Goal: Navigation & Orientation: Find specific page/section

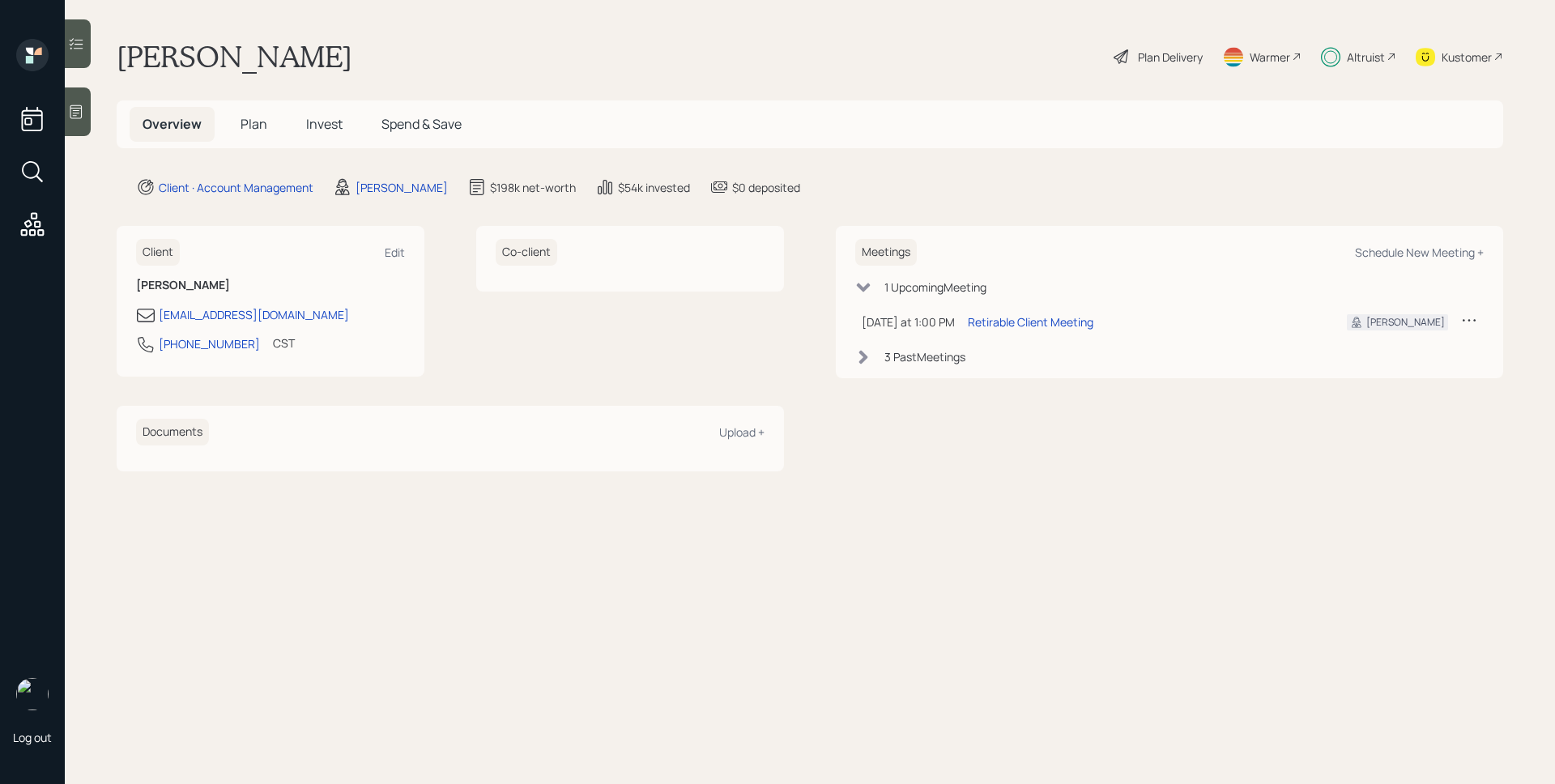
click at [1046, 328] on div "Retirable Client Meeting" at bounding box center [1031, 321] width 126 height 17
click at [1353, 48] on div "Altruist" at bounding box center [1366, 56] width 38 height 17
click at [1165, 60] on div "Plan Delivery" at bounding box center [1170, 56] width 65 height 17
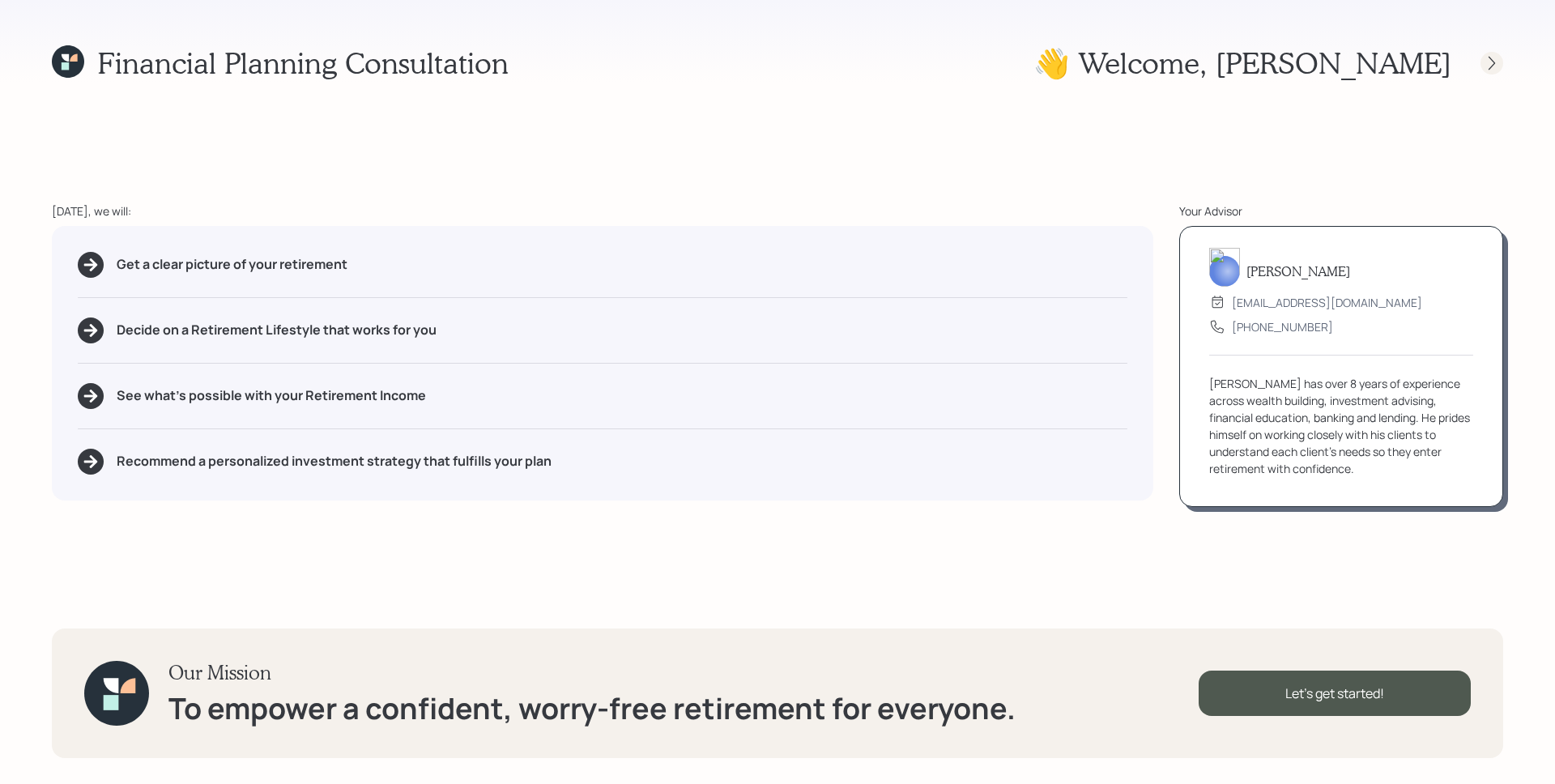
click at [1486, 60] on icon at bounding box center [1492, 63] width 16 height 16
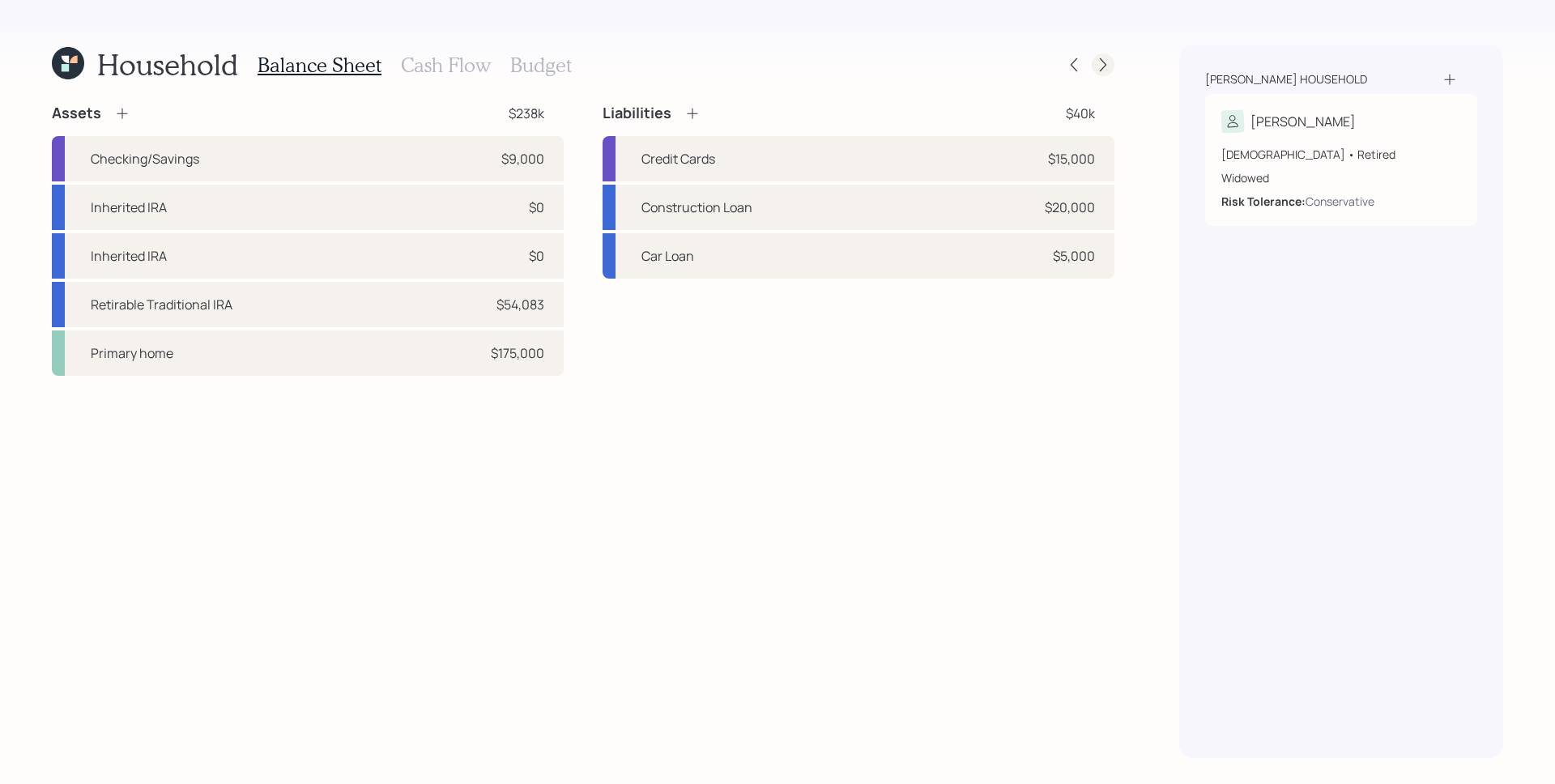
click at [1098, 68] on icon at bounding box center [1104, 65] width 16 height 16
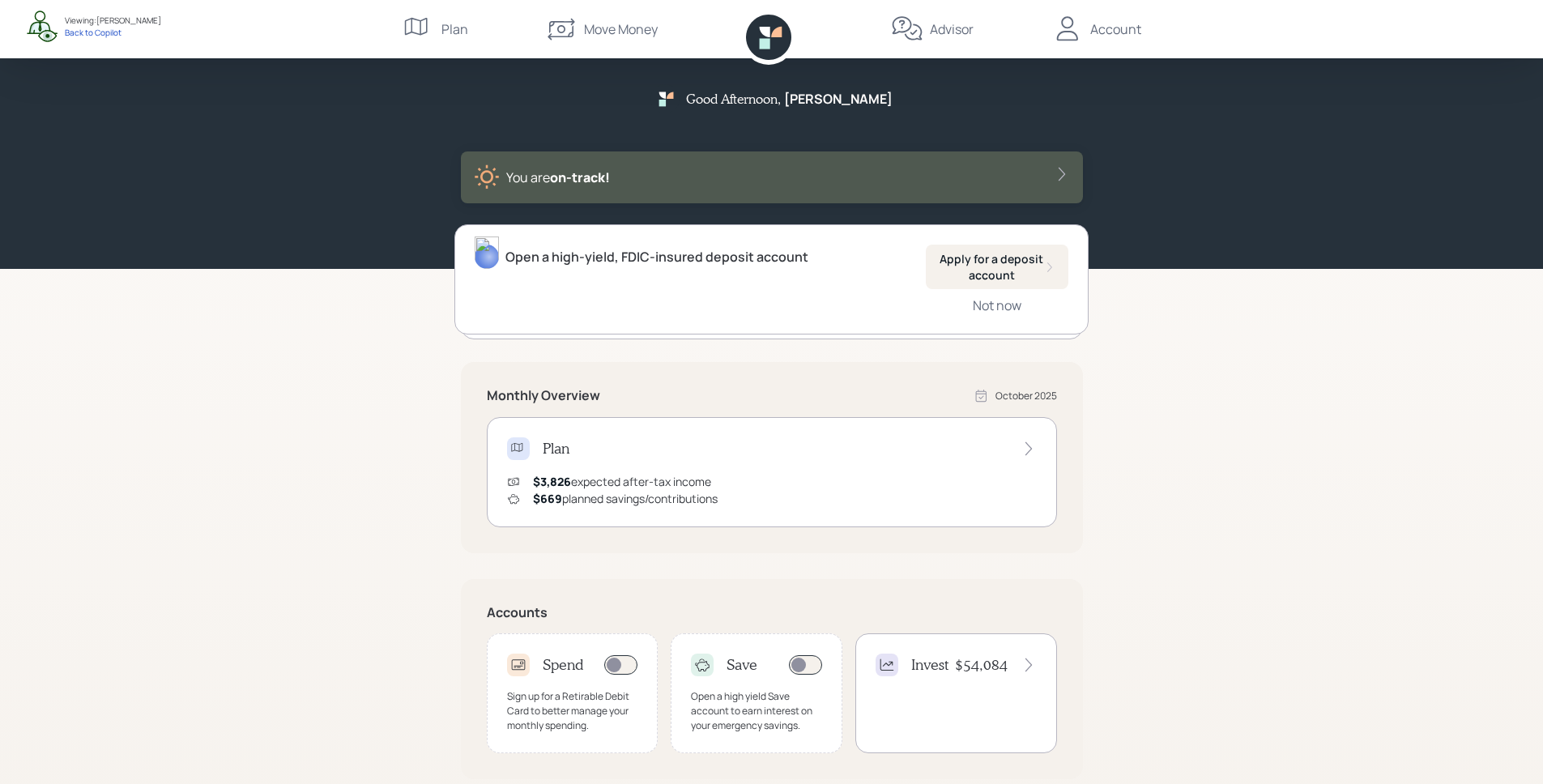
click at [1285, 484] on div "Good Afternoon , Cindy You are on‑track! Open a high-yield, FDIC-insured deposi…" at bounding box center [771, 502] width 1543 height 1005
click at [1204, 250] on div "Good Afternoon , Cindy You are on‑track!" at bounding box center [771, 134] width 1543 height 269
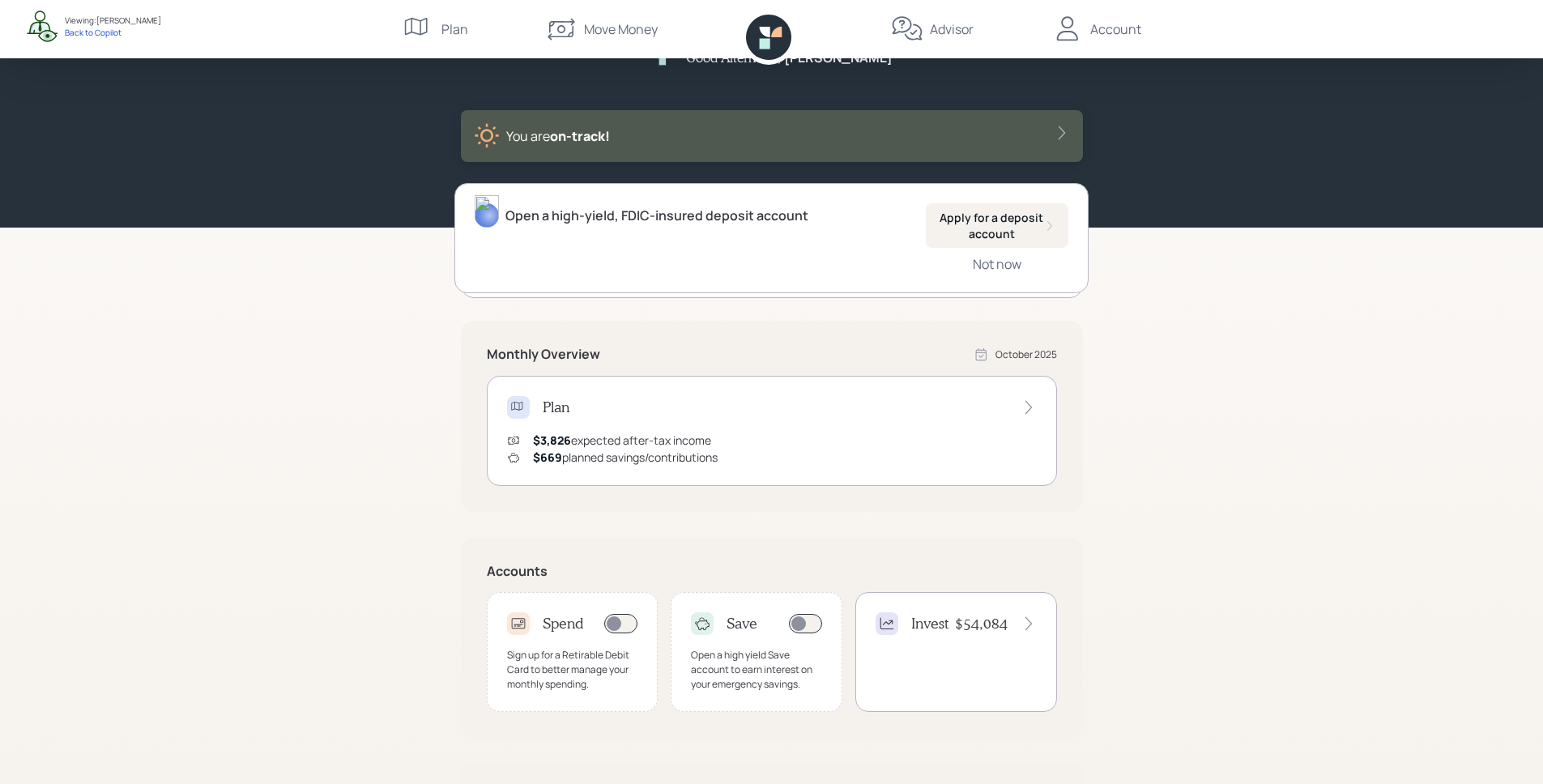
scroll to position [44, 0]
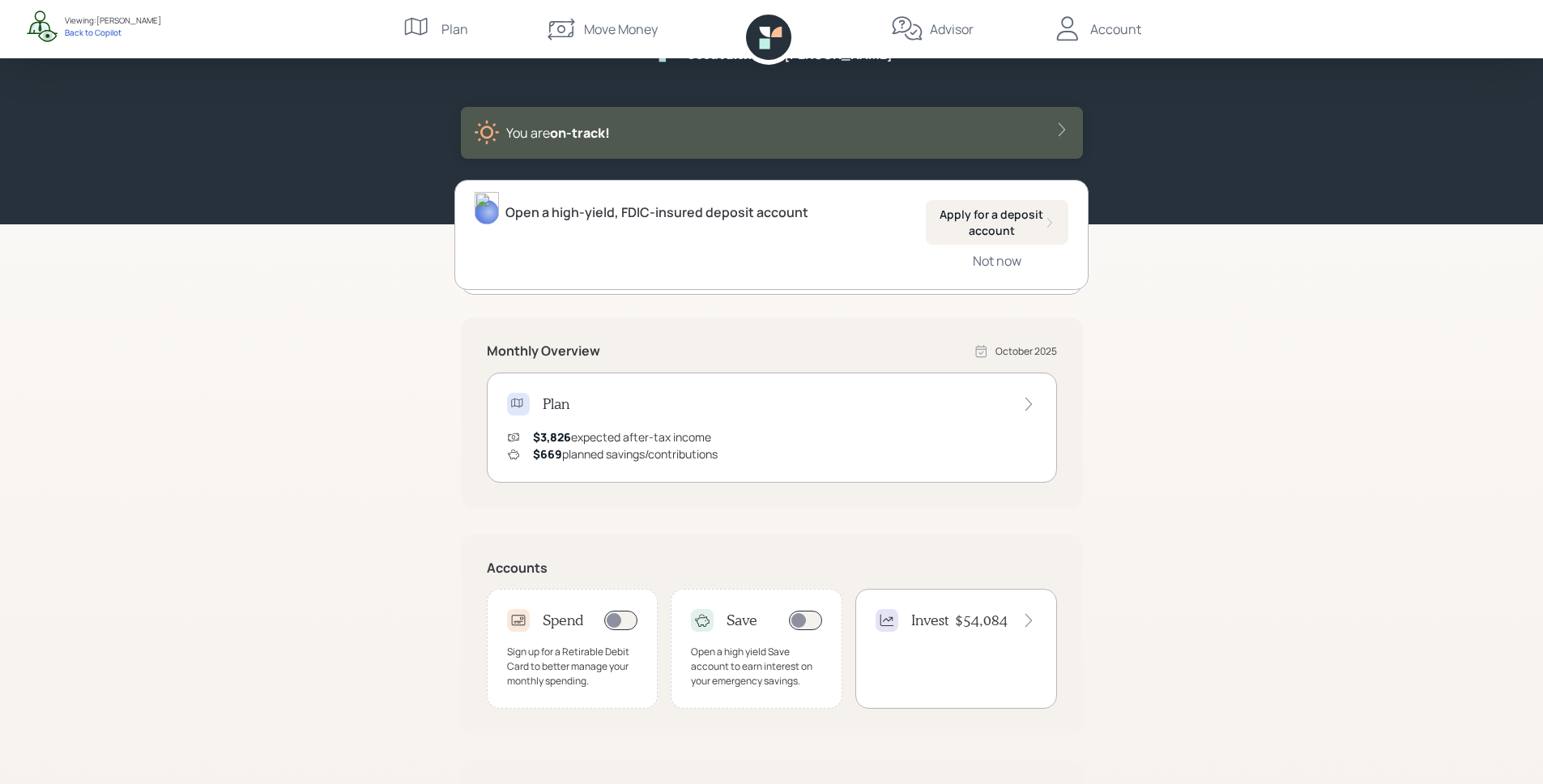
click at [1178, 350] on div "Good Afternoon , Cindy You are on‑track! Open a high-yield, FDIC-insured deposi…" at bounding box center [771, 458] width 1543 height 1005
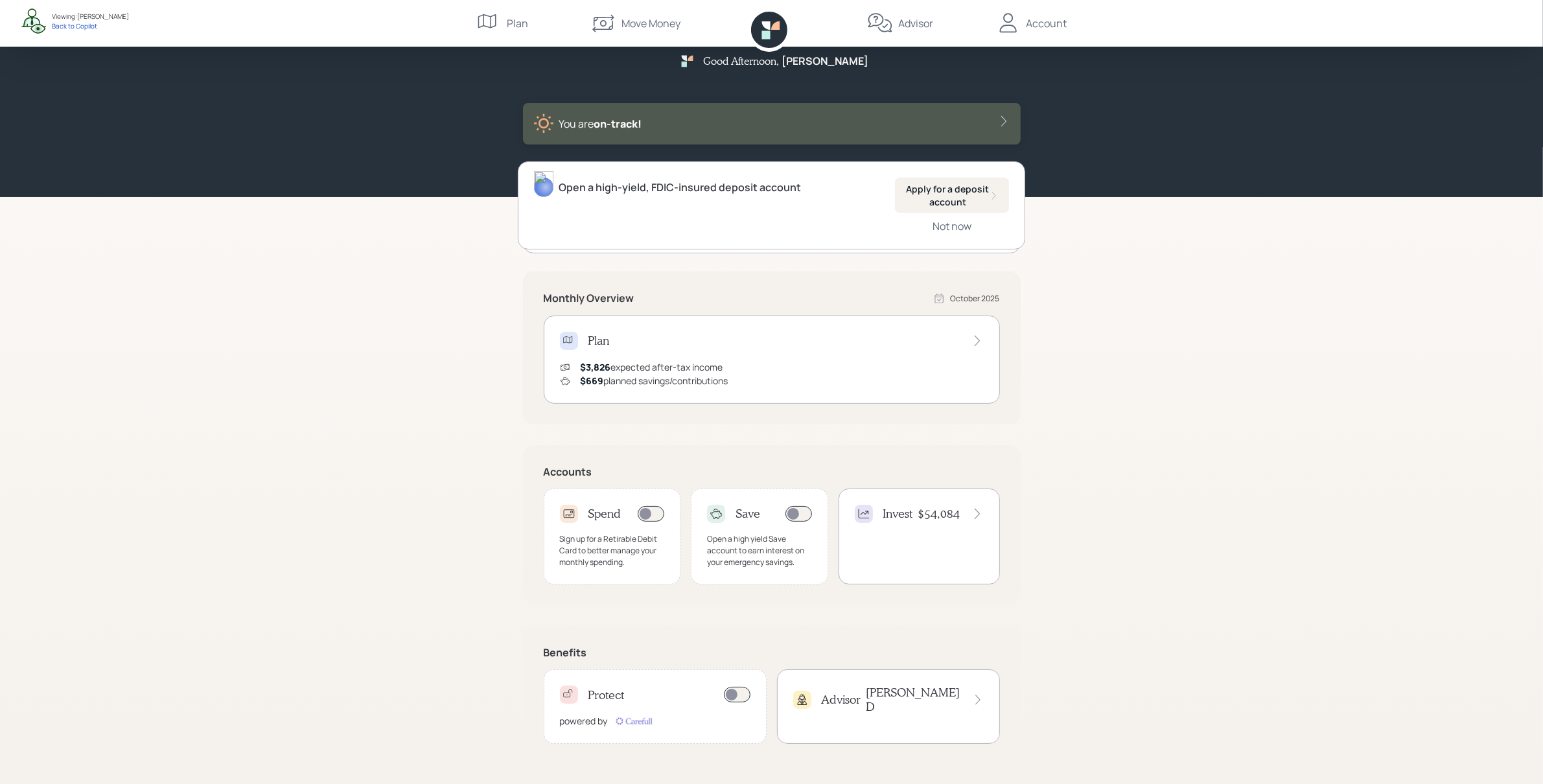
click at [1228, 279] on div "Good Afternoon , Cindy You are on‑track! Open a high-yield, FDIC-insured deposi…" at bounding box center [771, 383] width 1543 height 804
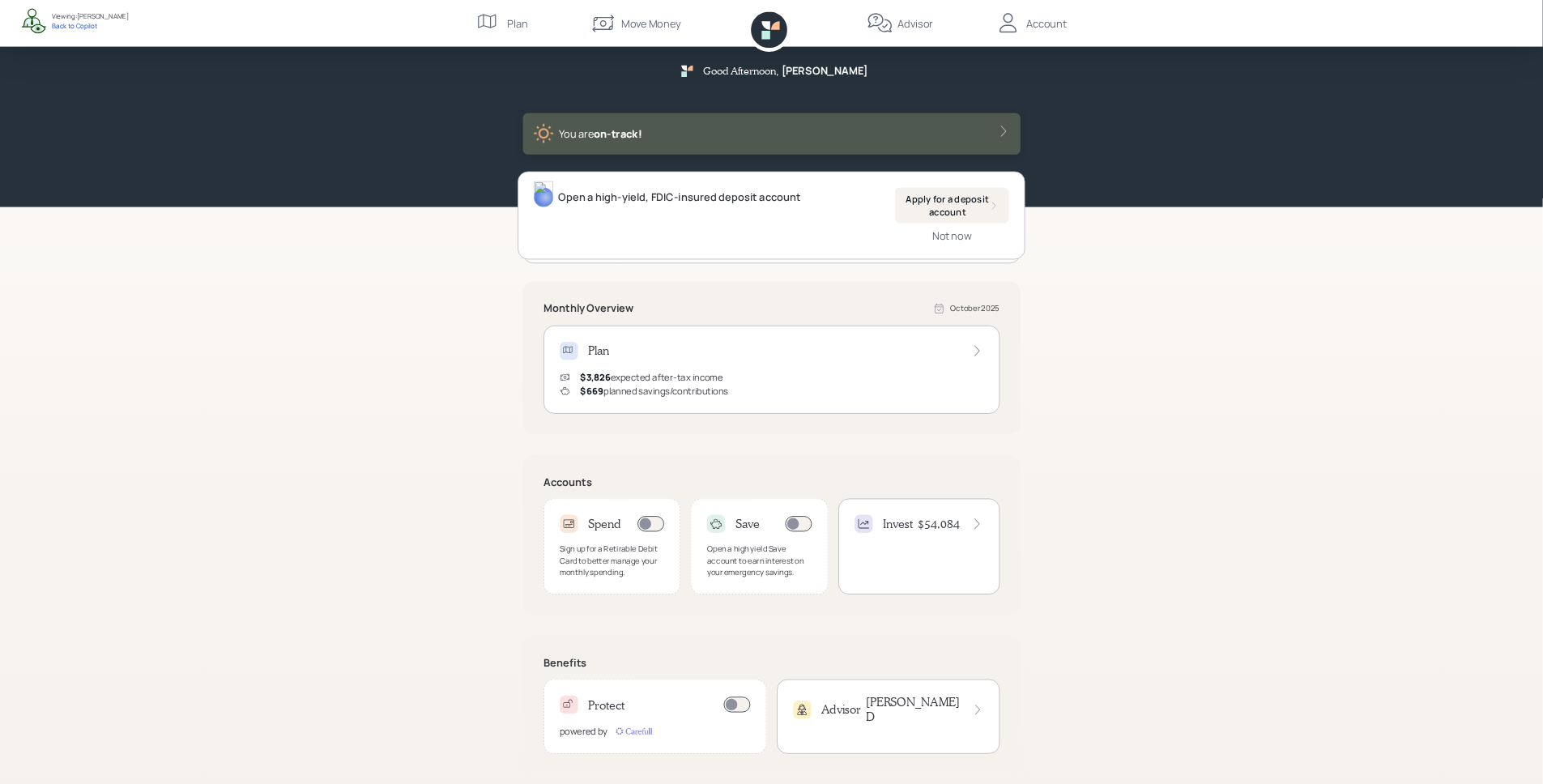
scroll to position [0, 0]
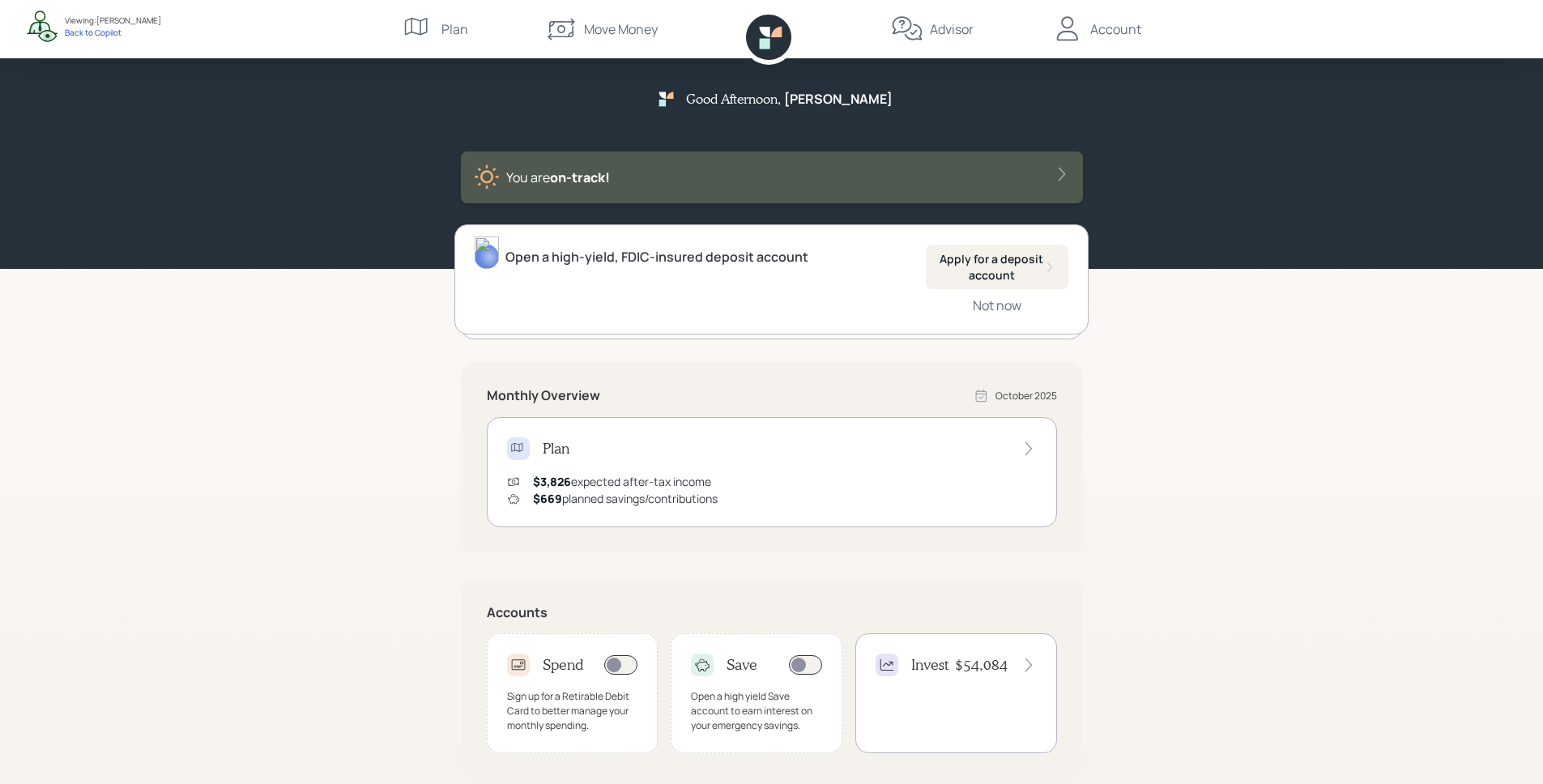
click at [1225, 374] on div "Good Afternoon , Cindy You are on‑track! Open a high-yield, FDIC-insured deposi…" at bounding box center [771, 502] width 1543 height 1005
click at [1003, 310] on div "Not now" at bounding box center [997, 306] width 48 height 18
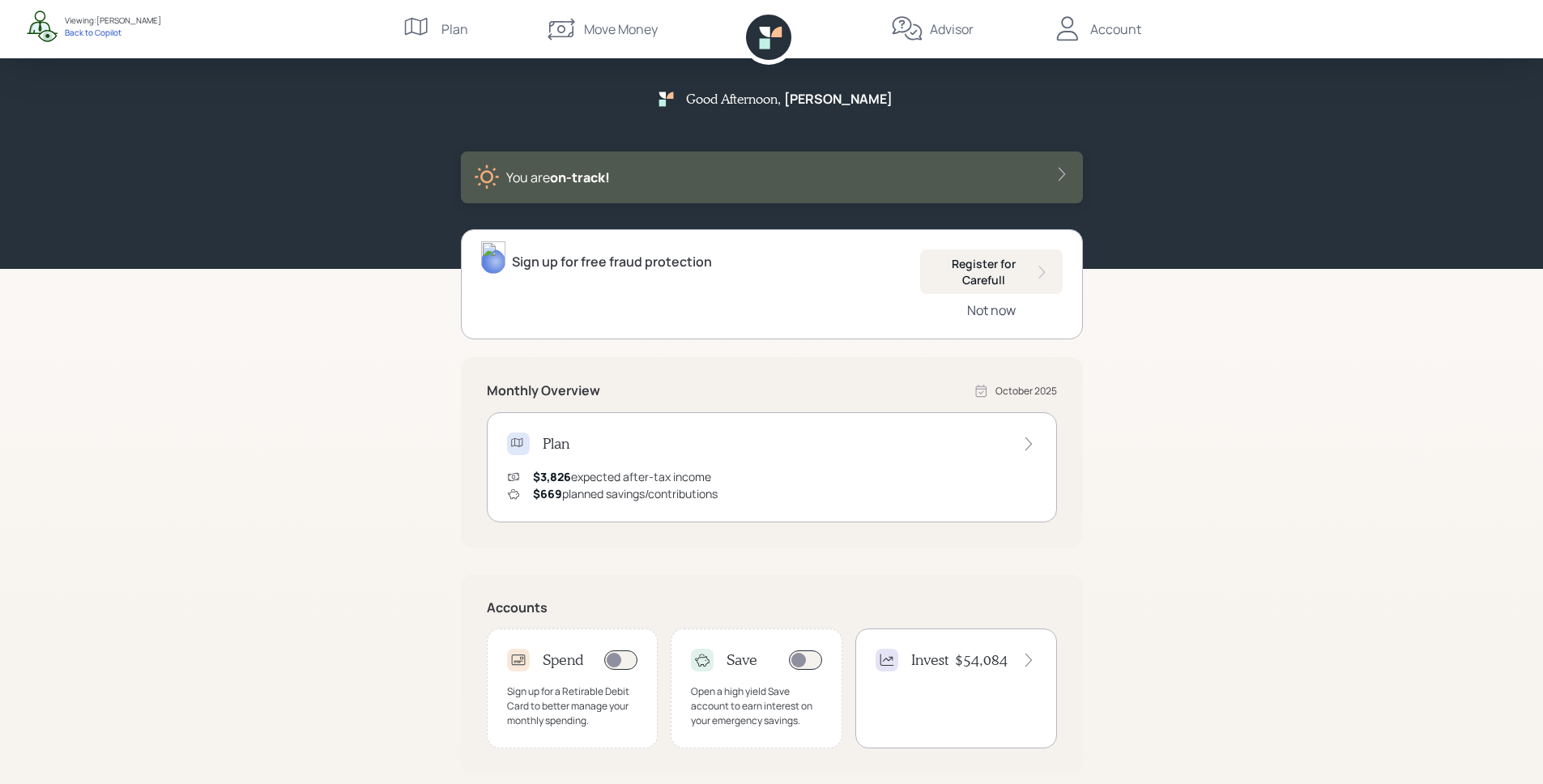
click at [1002, 316] on div "Not now" at bounding box center [991, 311] width 48 height 18
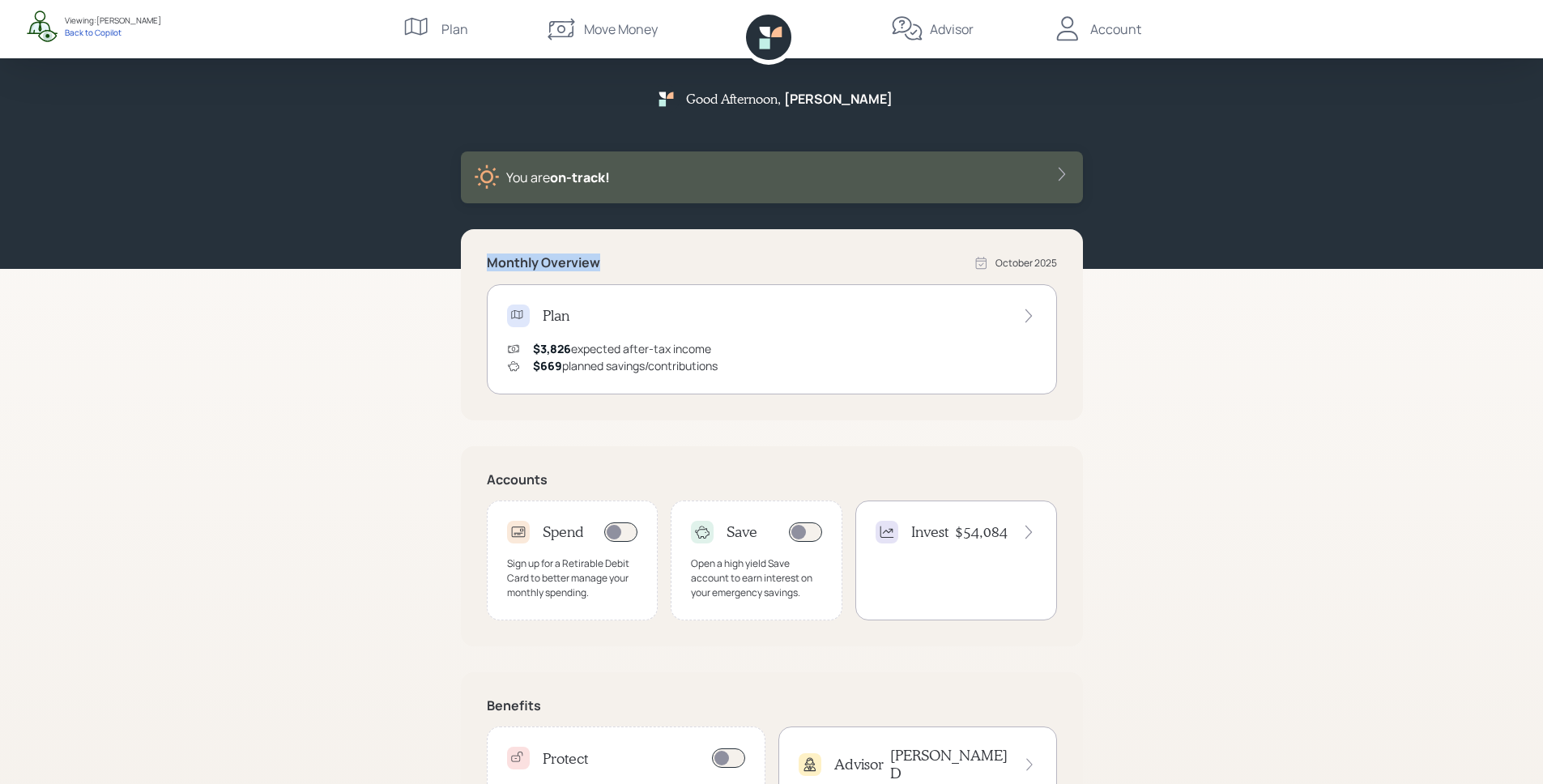
drag, startPoint x: 489, startPoint y: 267, endPoint x: 612, endPoint y: 270, distance: 123.0
click at [612, 270] on div "Monthly Overview October 2025" at bounding box center [772, 263] width 571 height 16
click at [619, 265] on div "Monthly Overview October 2025" at bounding box center [772, 263] width 571 height 16
click at [715, 338] on div "Plan $3,826 expected after-tax income $669 planned savings/contributions" at bounding box center [772, 339] width 571 height 110
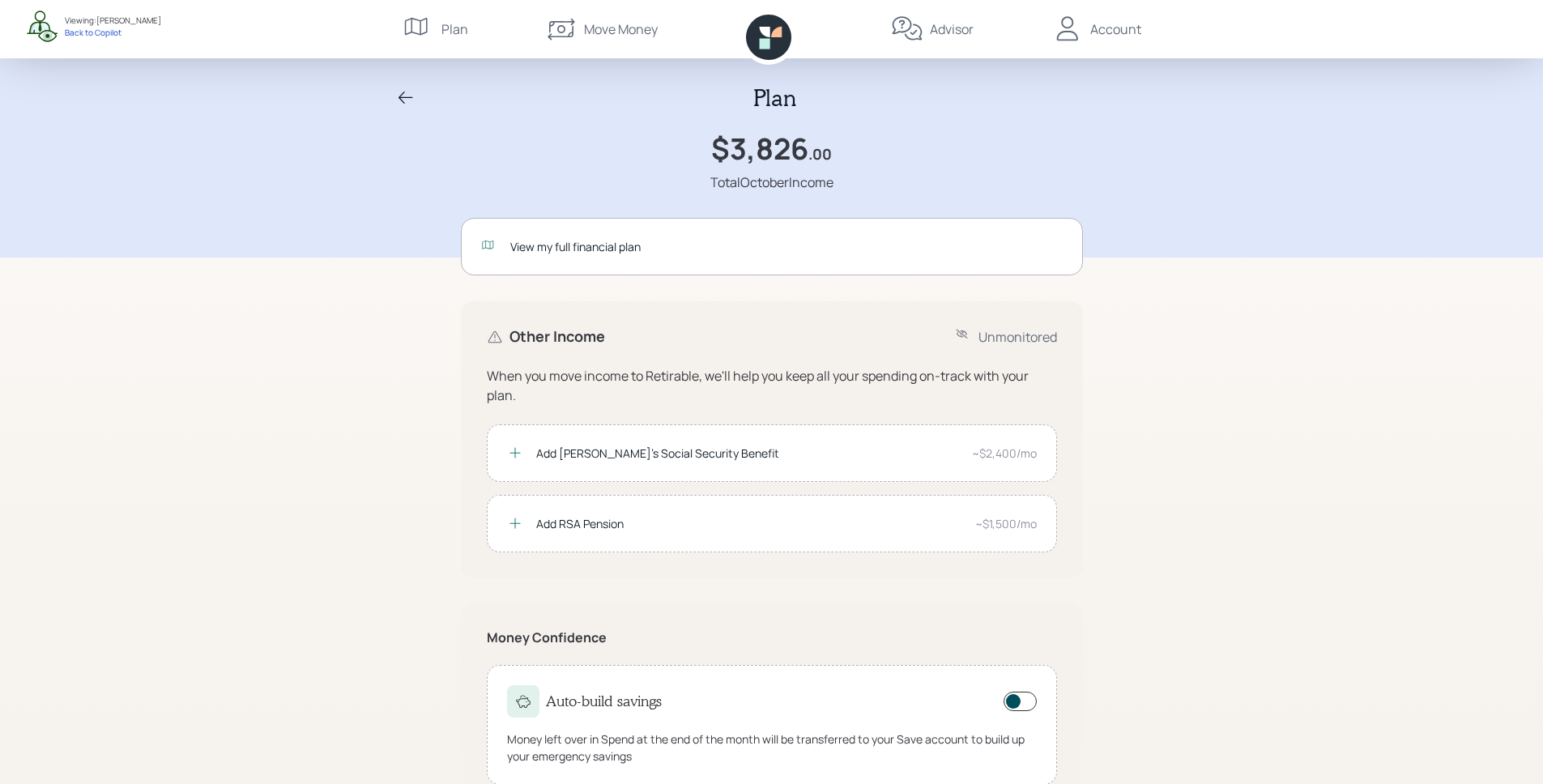
click at [858, 254] on div "View my full financial plan" at bounding box center [787, 246] width 553 height 17
click at [769, 43] on icon at bounding box center [764, 43] width 11 height 11
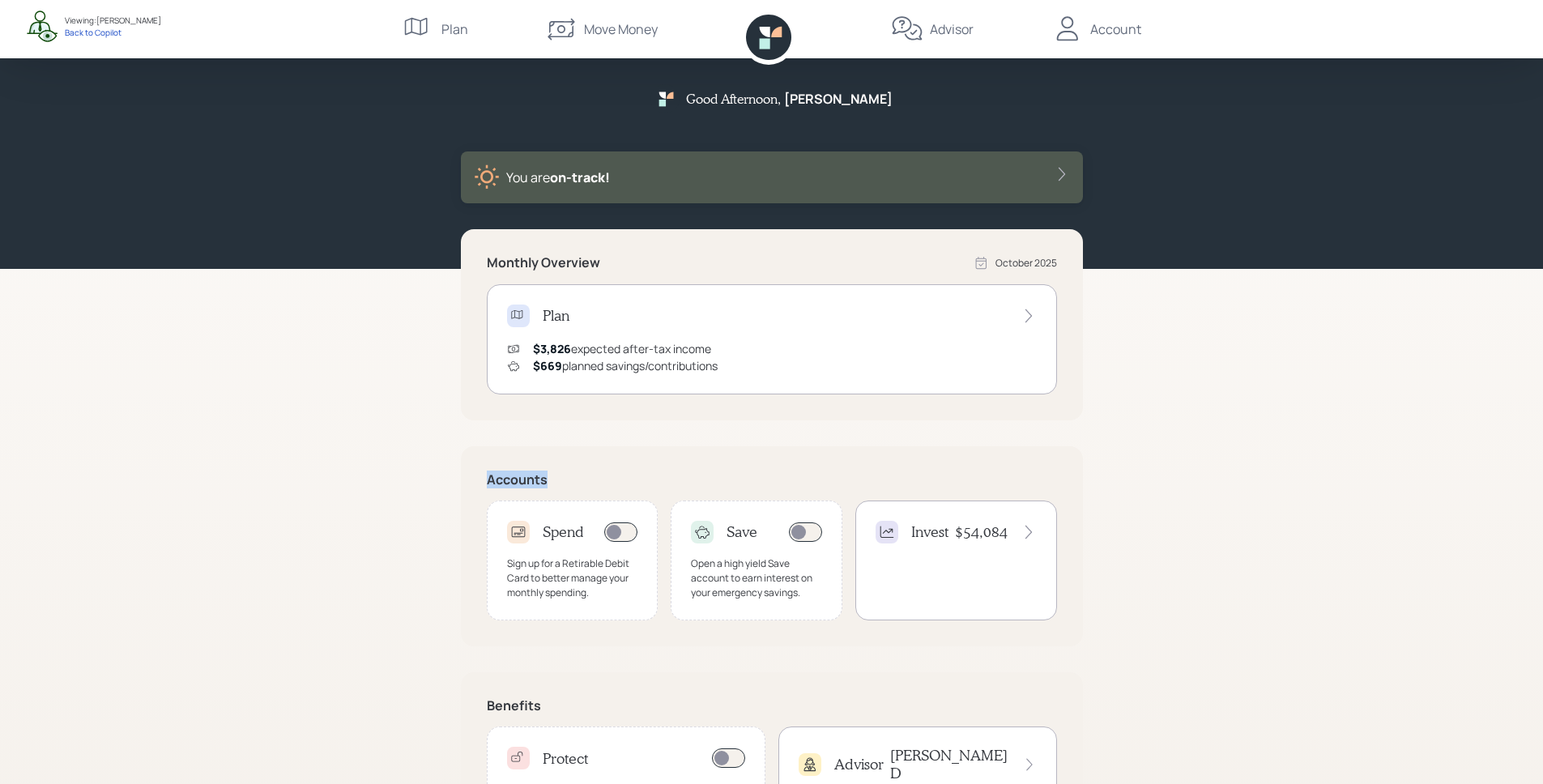
drag, startPoint x: 487, startPoint y: 485, endPoint x: 574, endPoint y: 486, distance: 87.0
click at [574, 486] on h5 "Accounts" at bounding box center [772, 480] width 571 height 16
click at [579, 459] on div "Accounts Spend Sign up for a Retirable Debit Card to better manage your monthly…" at bounding box center [772, 546] width 622 height 200
click at [594, 571] on div "Sign up for a Retirable Debit Card to better manage your monthly spending." at bounding box center [572, 579] width 132 height 44
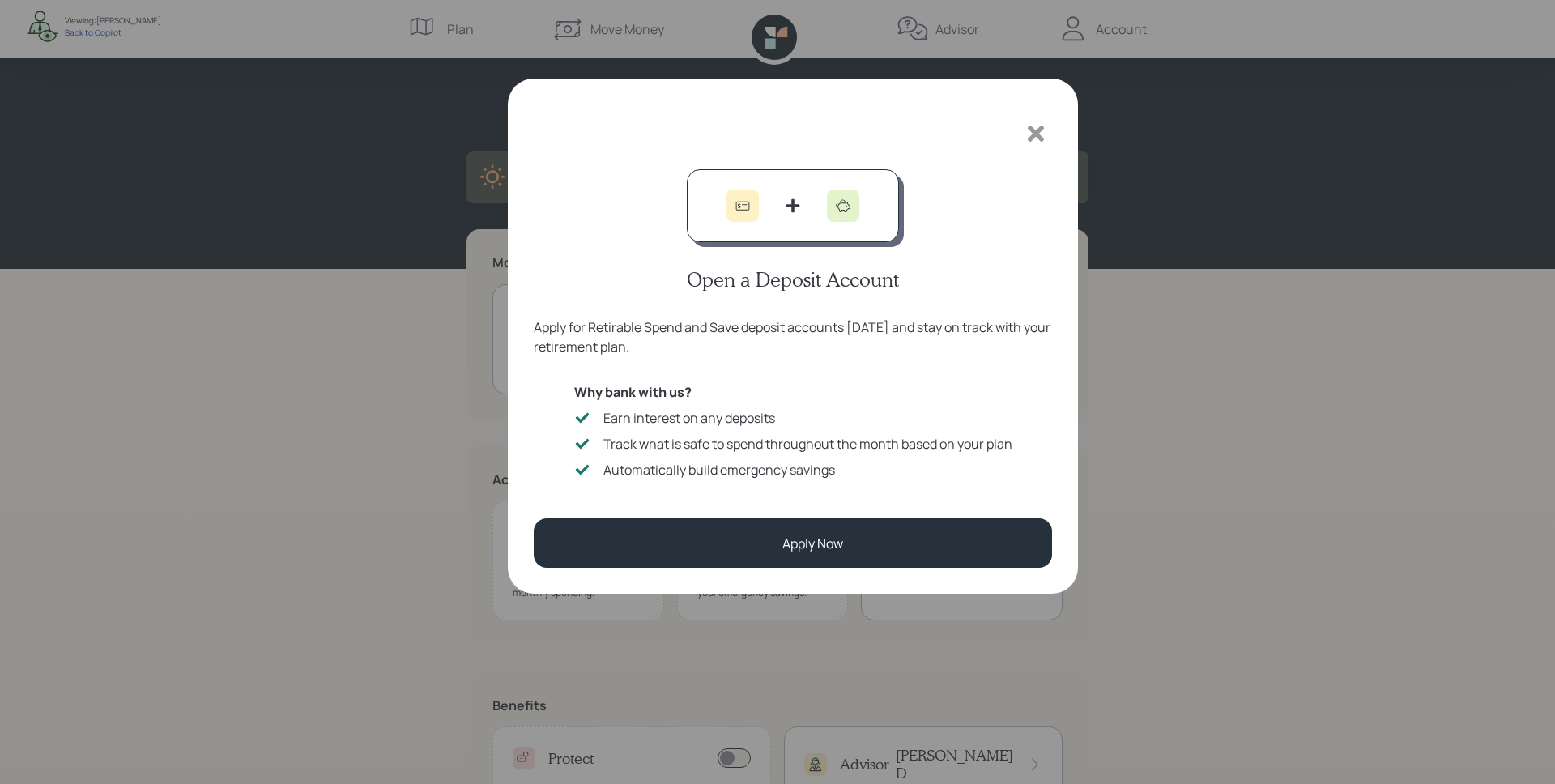
click at [1040, 133] on icon at bounding box center [1036, 134] width 16 height 16
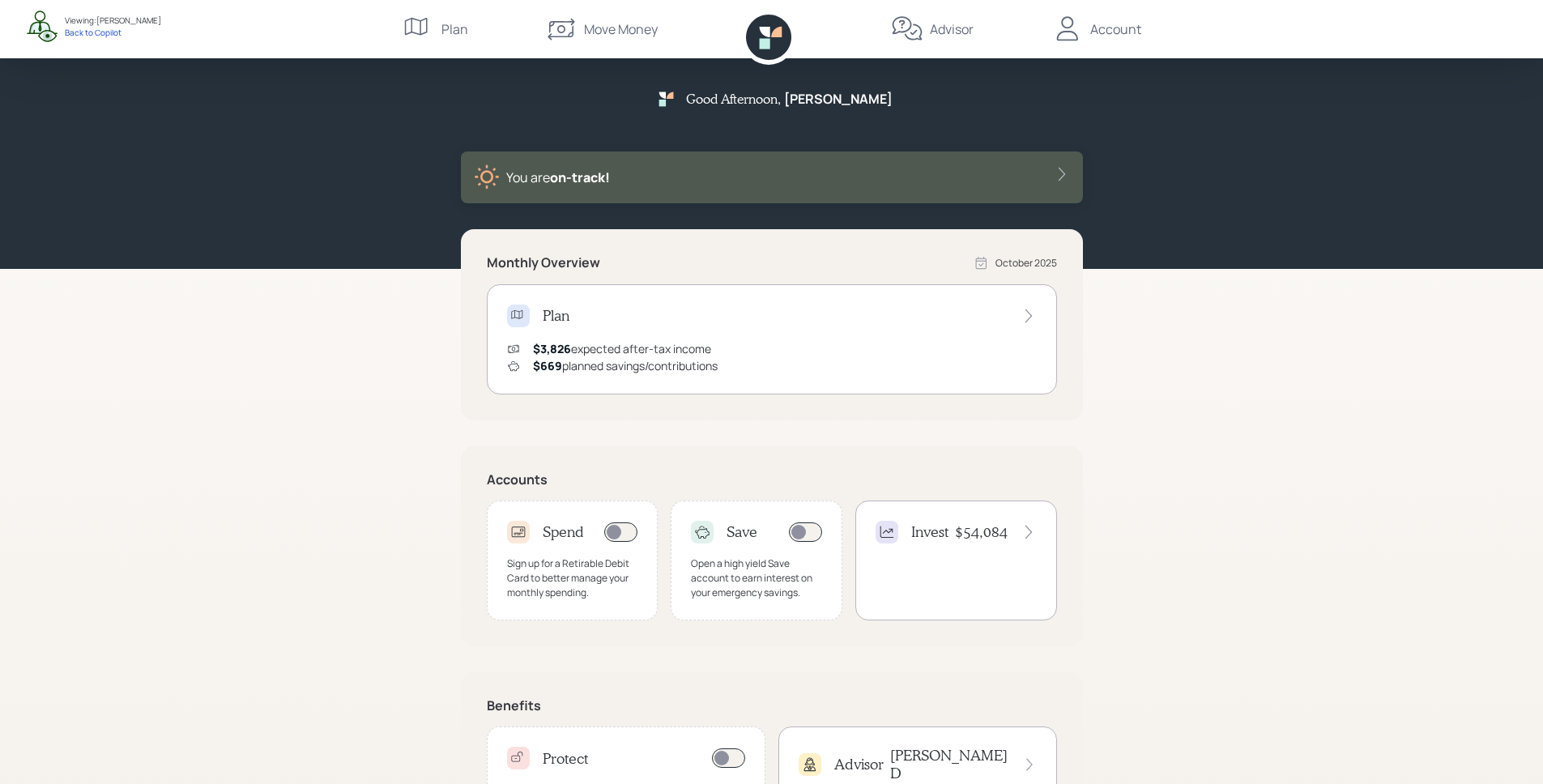
click at [926, 565] on div "Invest $54,084" at bounding box center [956, 560] width 202 height 120
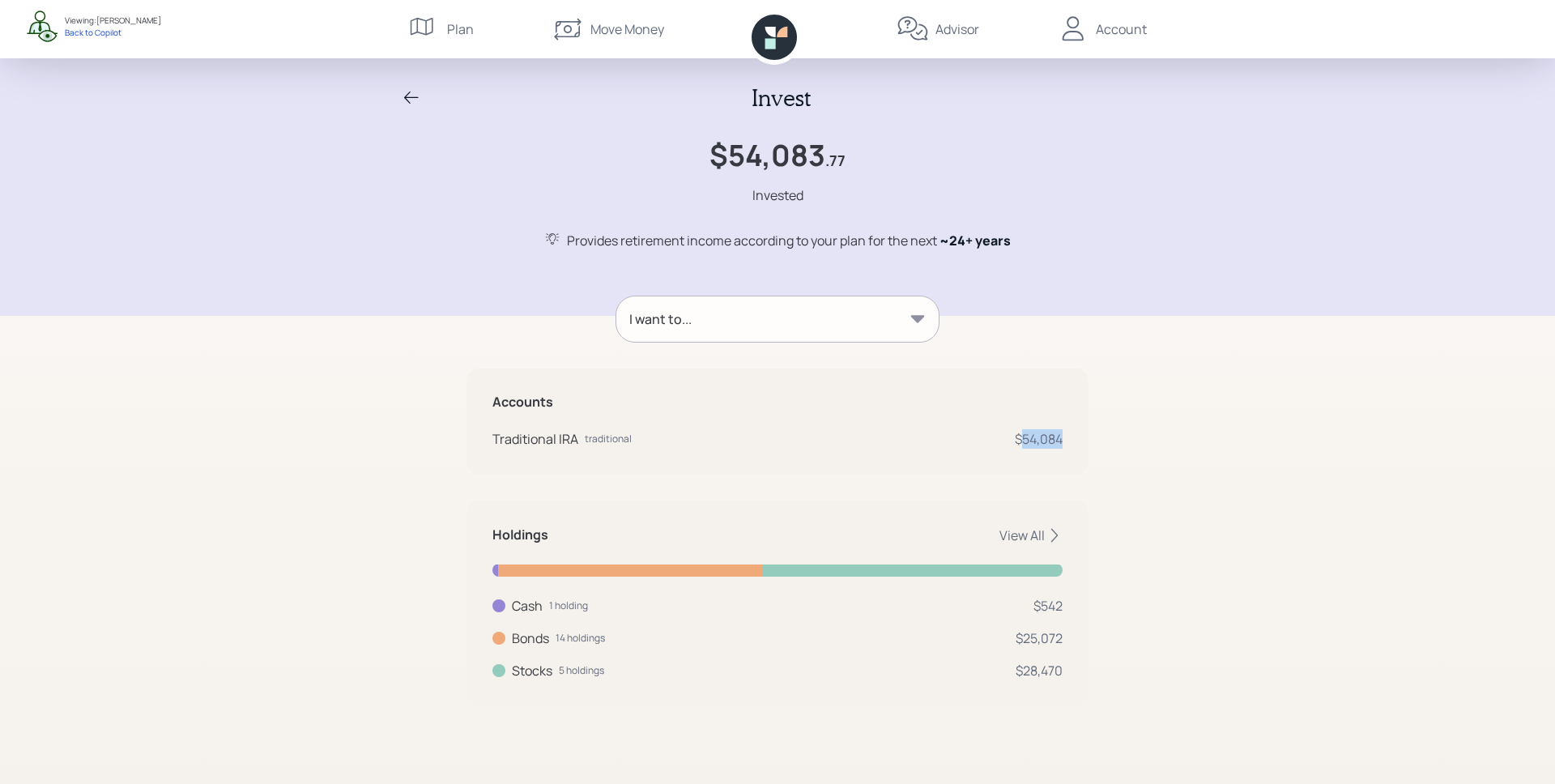
drag, startPoint x: 1022, startPoint y: 445, endPoint x: 1071, endPoint y: 444, distance: 49.0
click at [1071, 444] on div "Accounts Traditional IRA traditional $54,084" at bounding box center [778, 422] width 622 height 106
click at [1106, 416] on div "Invest $54,083 .77 Invested Provides retirement income according to your plan f…" at bounding box center [778, 392] width 1555 height 784
click at [1038, 536] on div "View All" at bounding box center [1031, 535] width 63 height 18
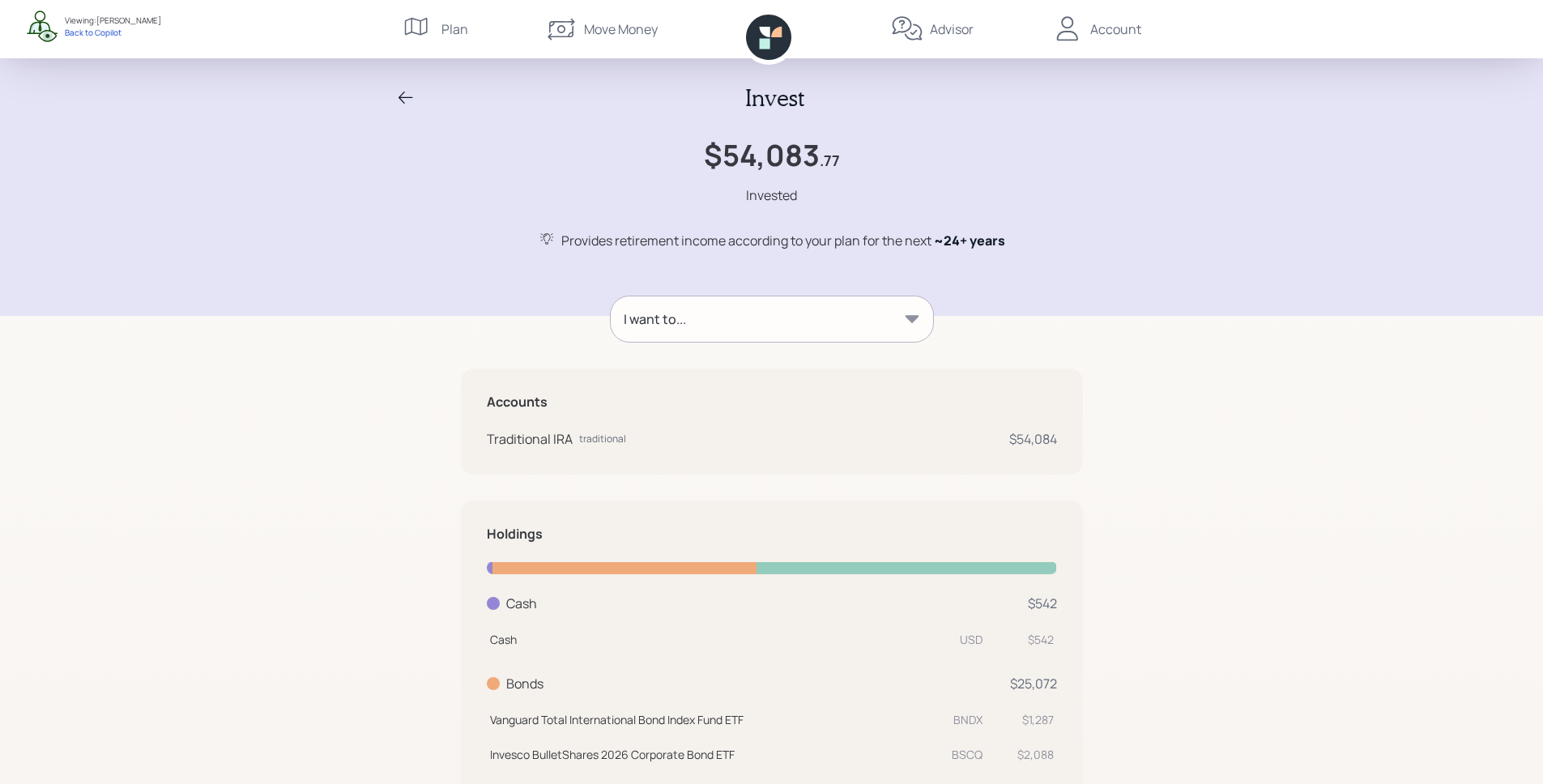
click at [832, 331] on div "I want to..." at bounding box center [772, 319] width 322 height 45
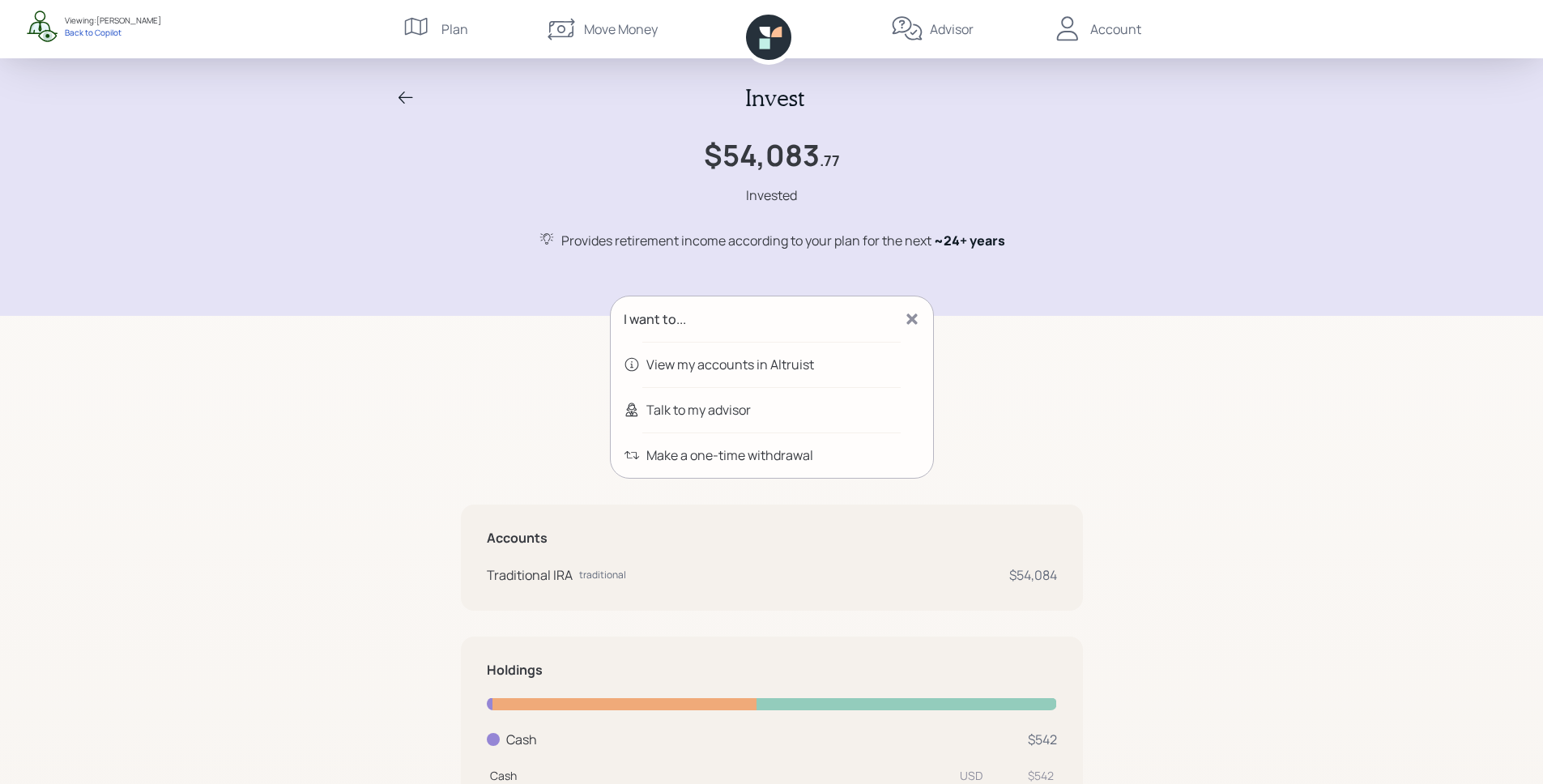
click at [747, 413] on div "Talk to my advisor" at bounding box center [699, 410] width 105 height 20
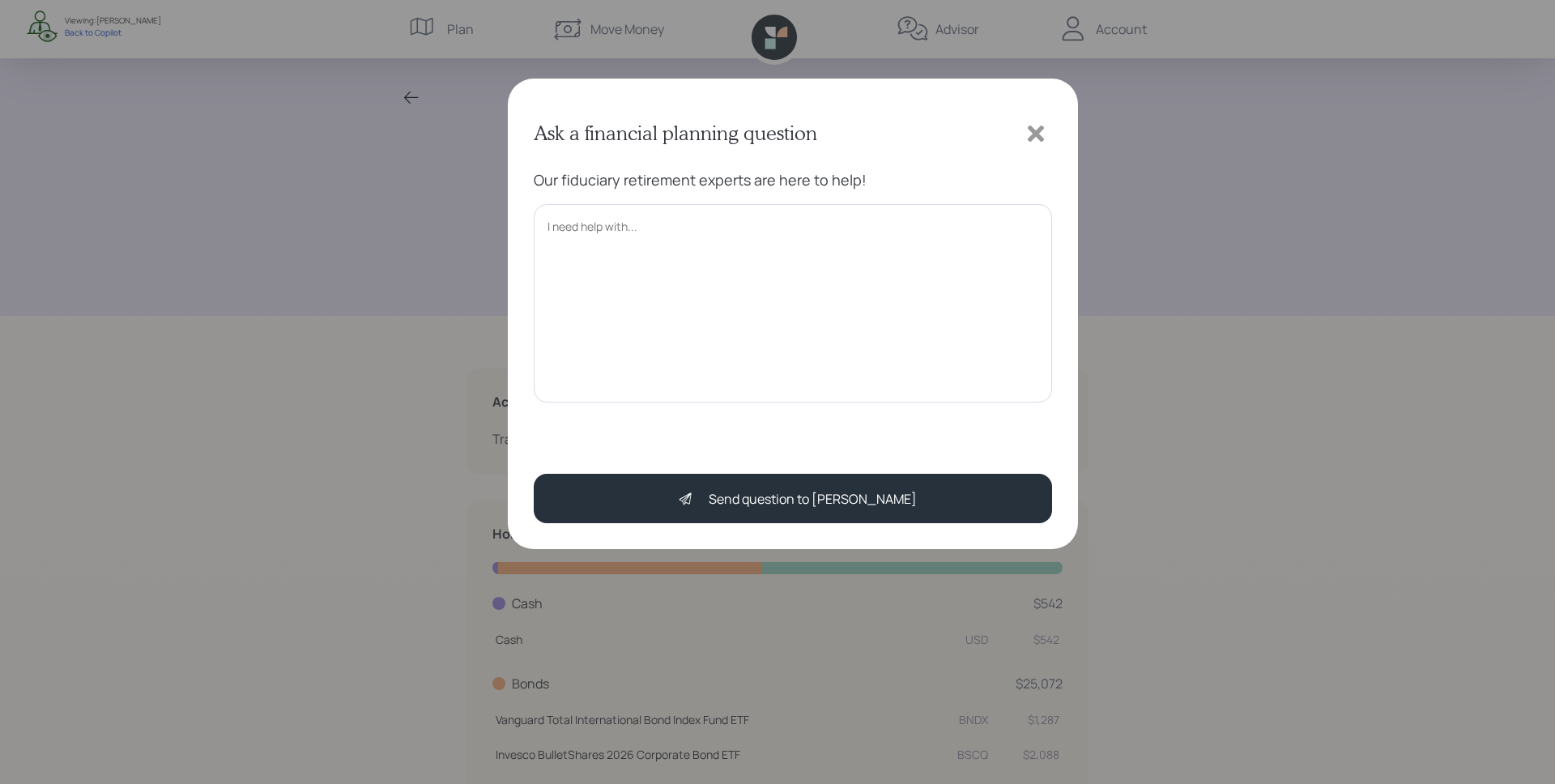
click at [693, 321] on textarea at bounding box center [793, 303] width 518 height 199
click at [1033, 128] on icon at bounding box center [1036, 134] width 25 height 25
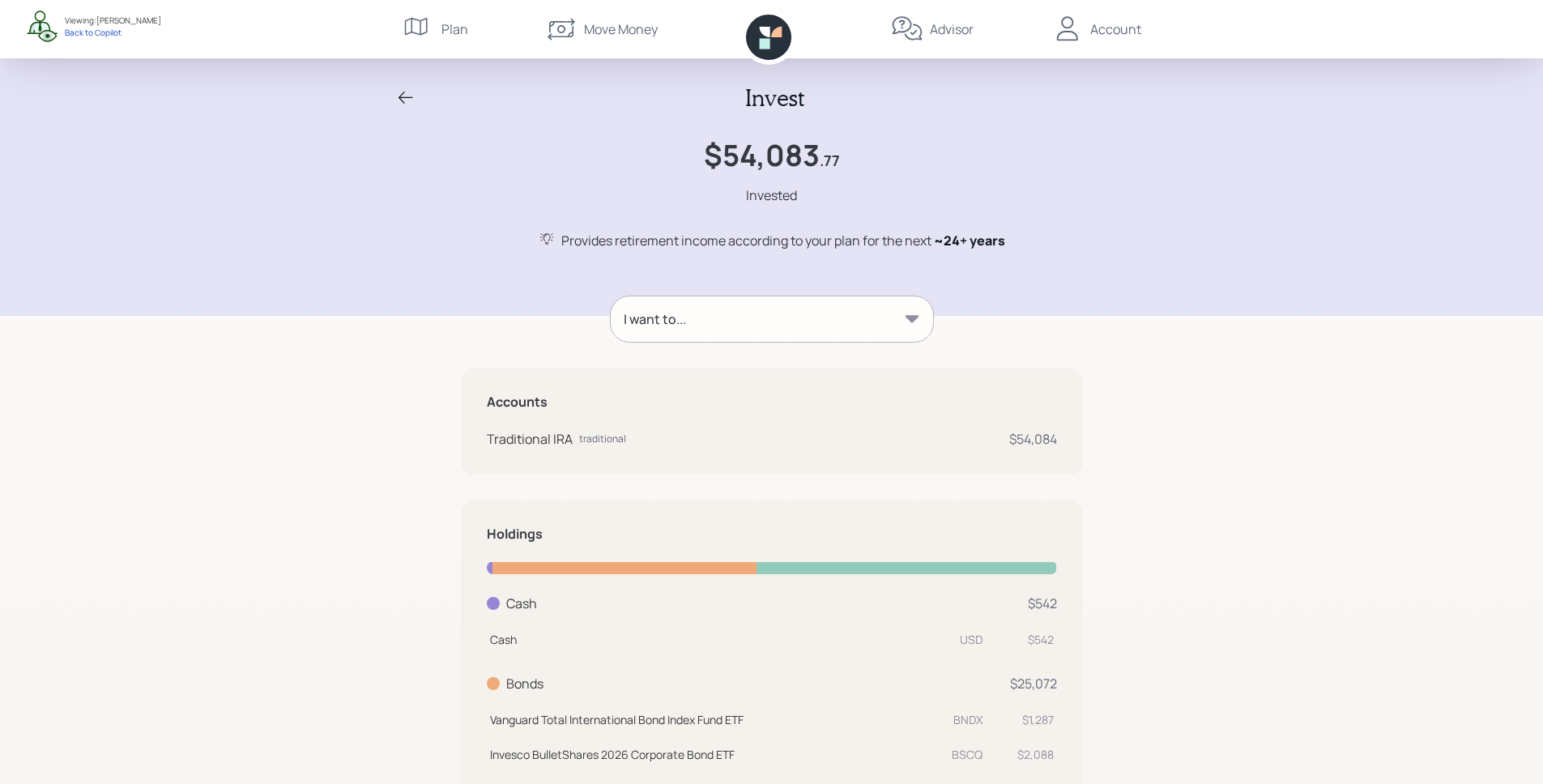
click at [768, 323] on div "I want to..." at bounding box center [772, 319] width 322 height 45
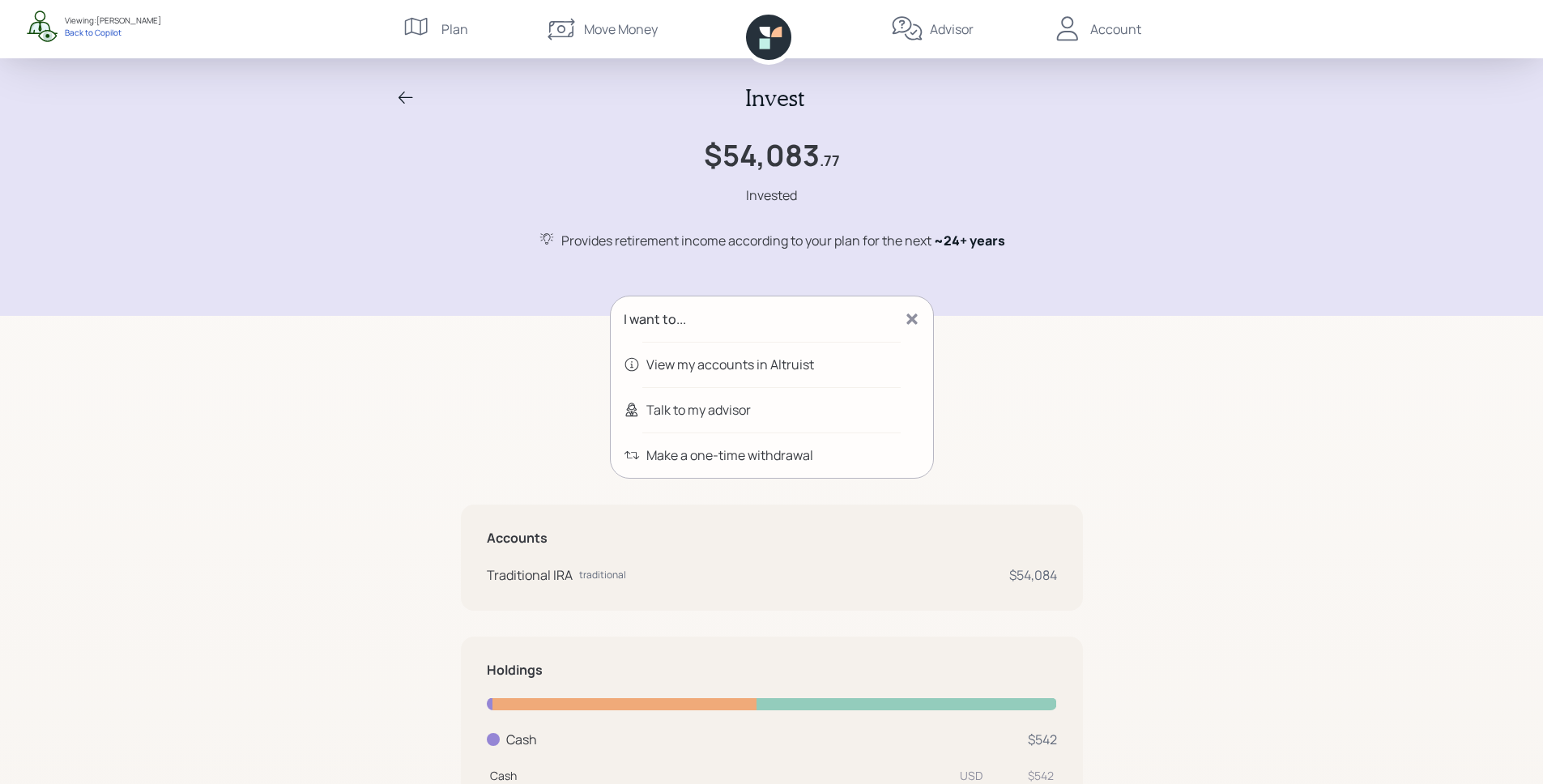
click at [403, 101] on icon at bounding box center [406, 98] width 20 height 20
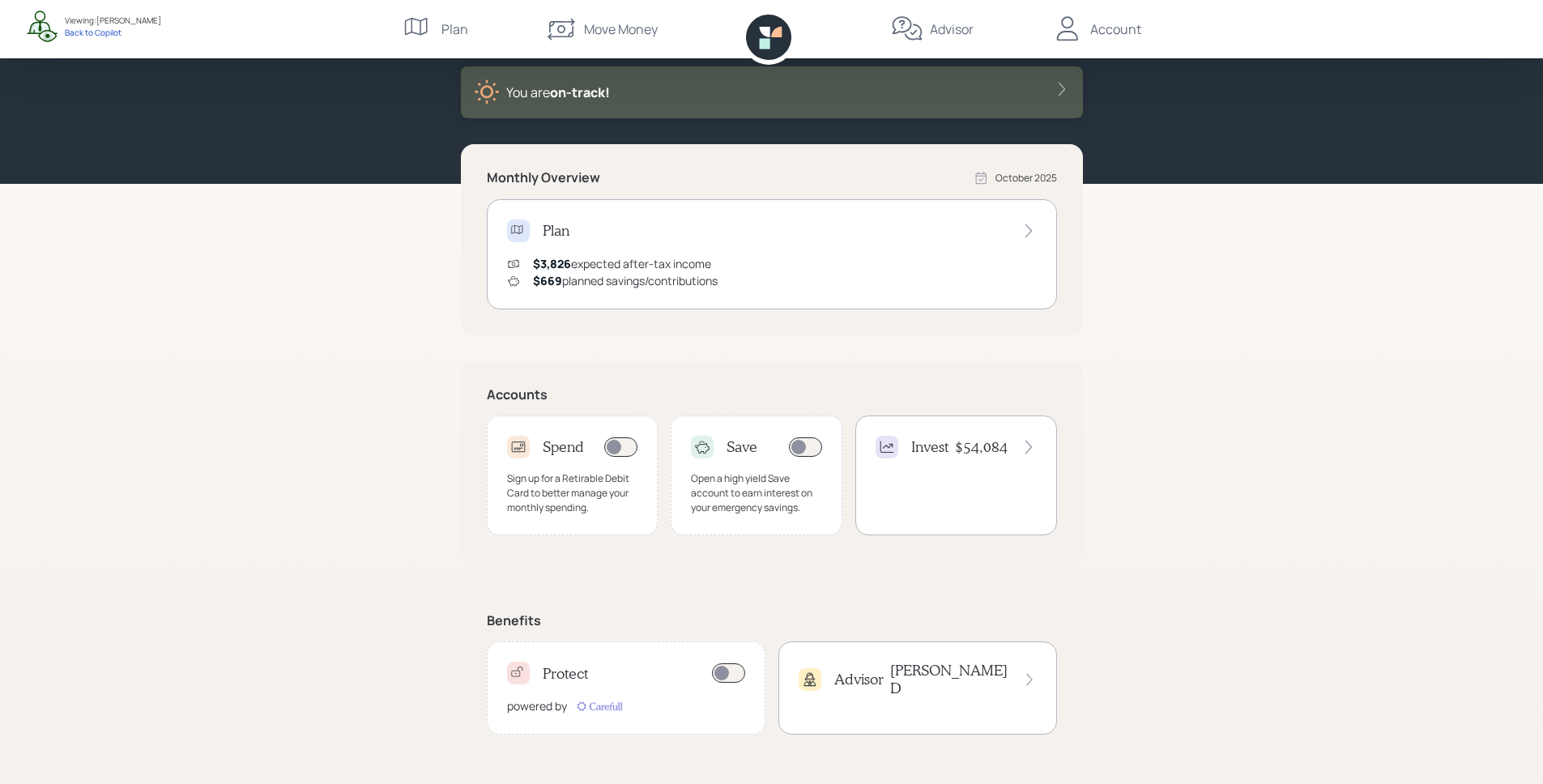
scroll to position [87, 0]
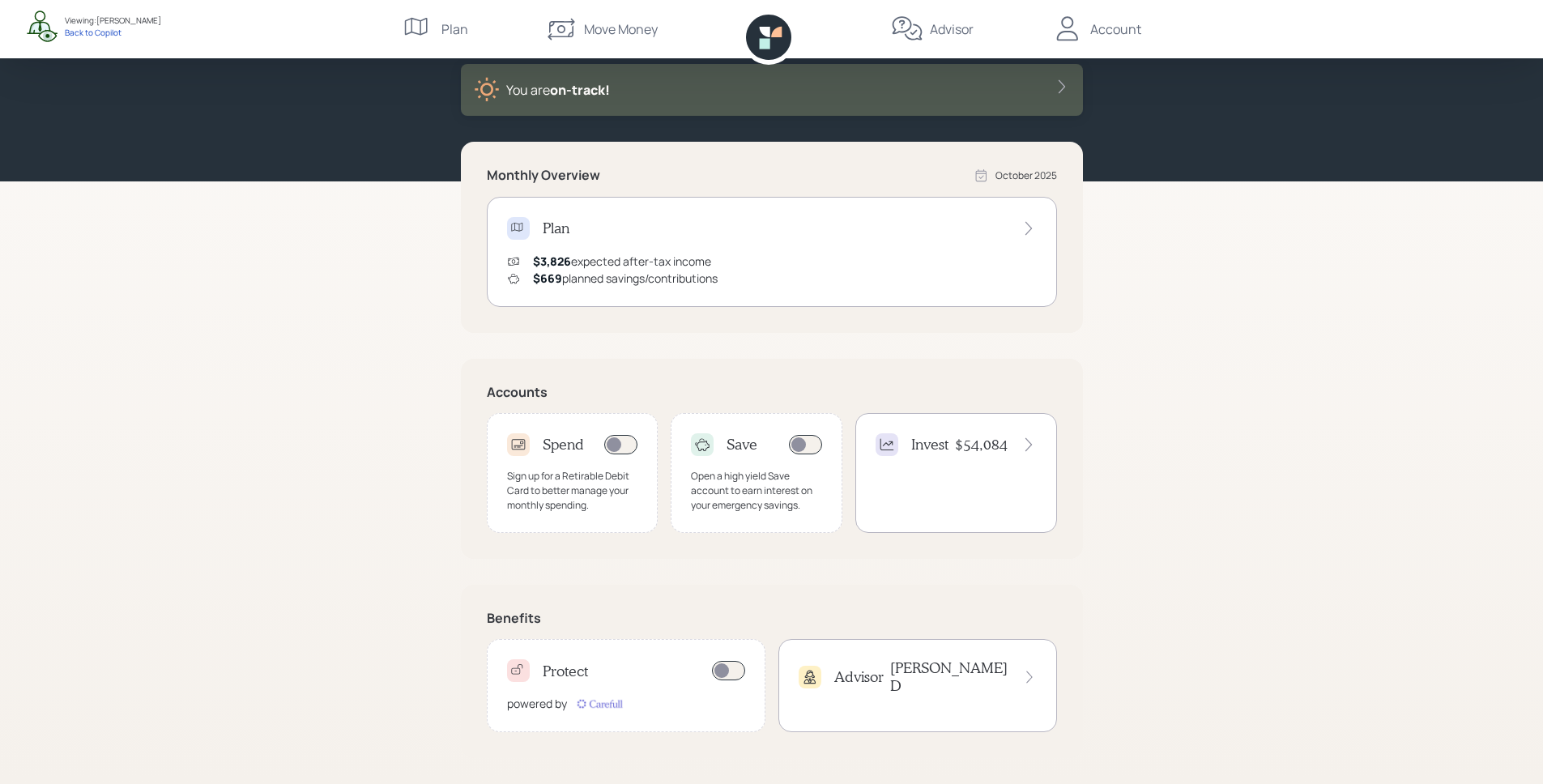
click at [1416, 563] on div "Good Afternoon , Cindy You are on‑track! Monthly Overview October 2025 Plan $3,…" at bounding box center [771, 348] width 1543 height 871
drag, startPoint x: 539, startPoint y: 621, endPoint x: 470, endPoint y: 610, distance: 69.9
click at [470, 610] on div "Benefits Protect powered by Advisor James D" at bounding box center [772, 671] width 622 height 173
click at [597, 692] on div "Protect powered by" at bounding box center [626, 686] width 279 height 93
click at [914, 685] on div "Advisor James D" at bounding box center [917, 686] width 279 height 93
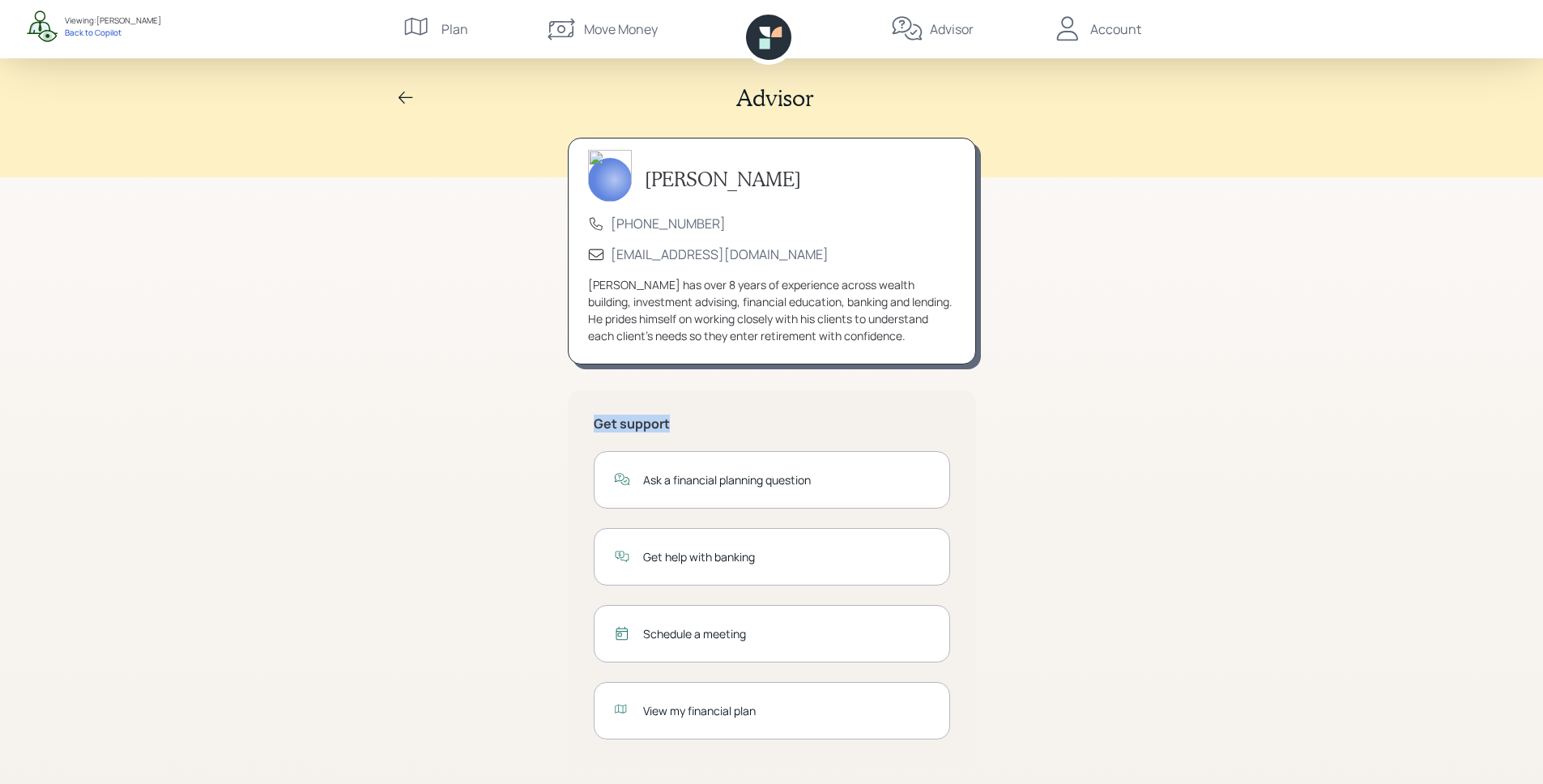
drag, startPoint x: 668, startPoint y: 419, endPoint x: 586, endPoint y: 425, distance: 82.2
click at [586, 425] on div "Get support Ask a financial planning question Get help with banking Schedule a …" at bounding box center [772, 578] width 408 height 375
click at [717, 487] on div "Ask a financial planning question" at bounding box center [787, 480] width 287 height 17
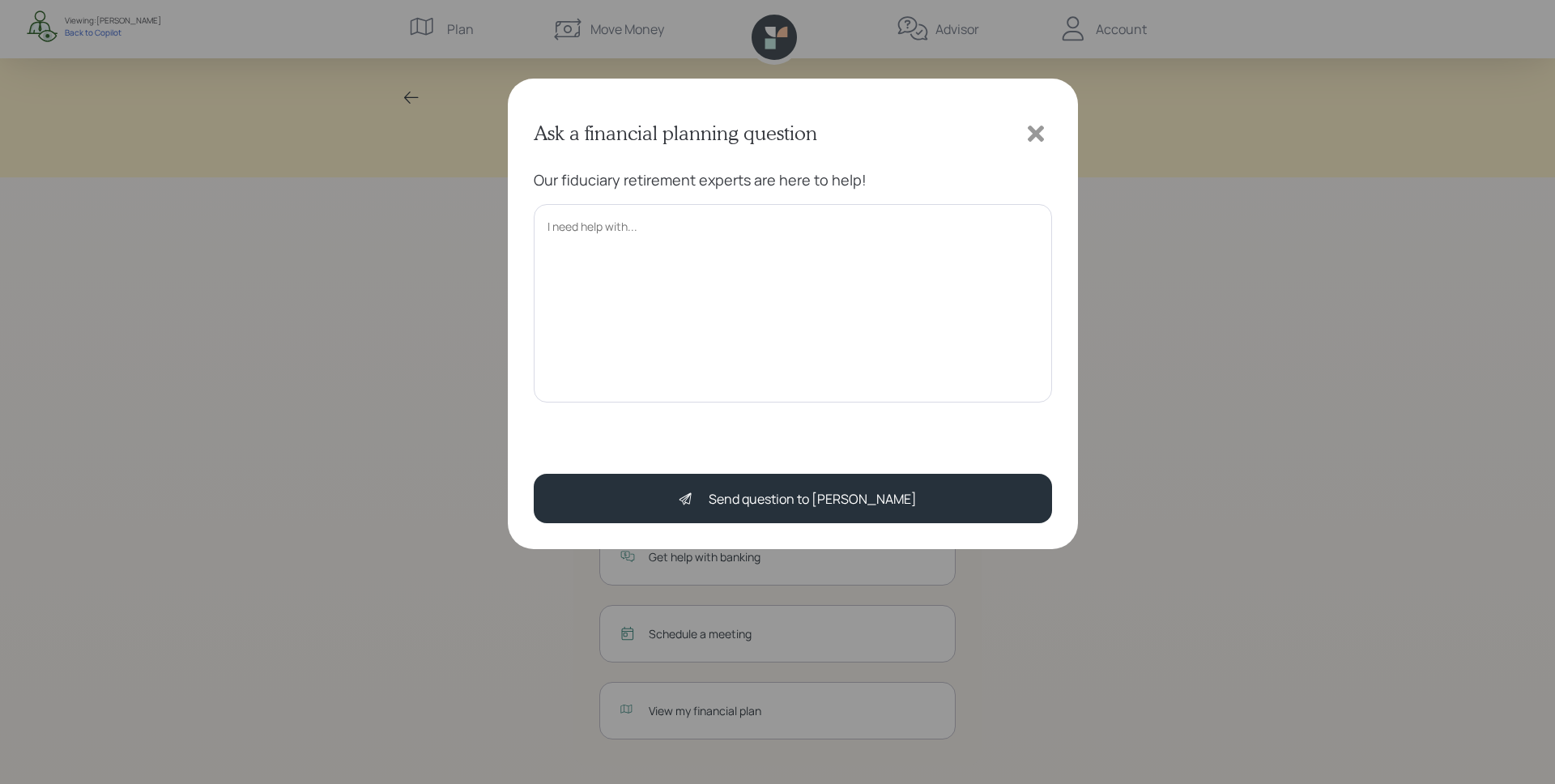
click at [1037, 137] on icon at bounding box center [1036, 134] width 25 height 25
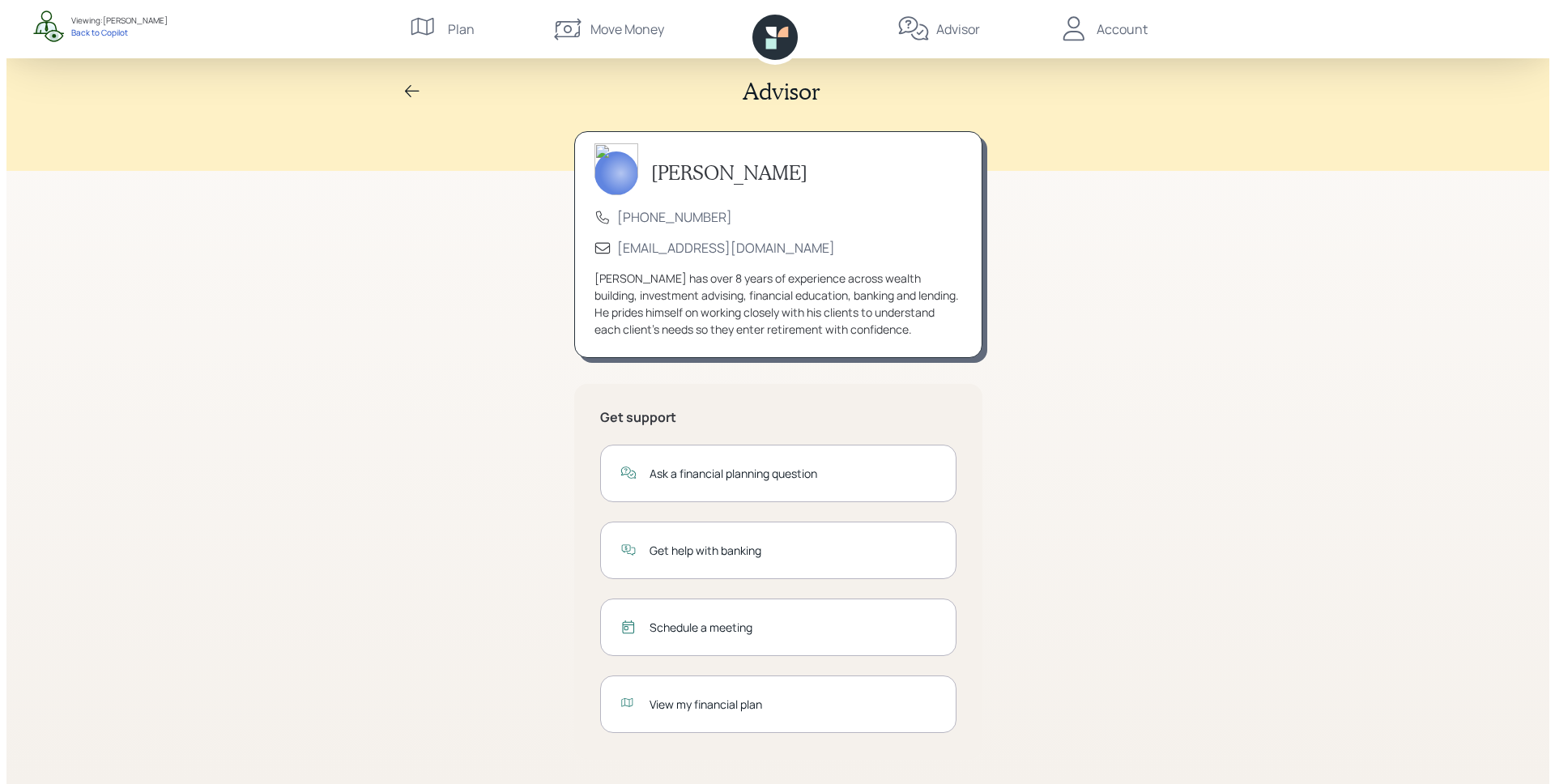
scroll to position [7, 0]
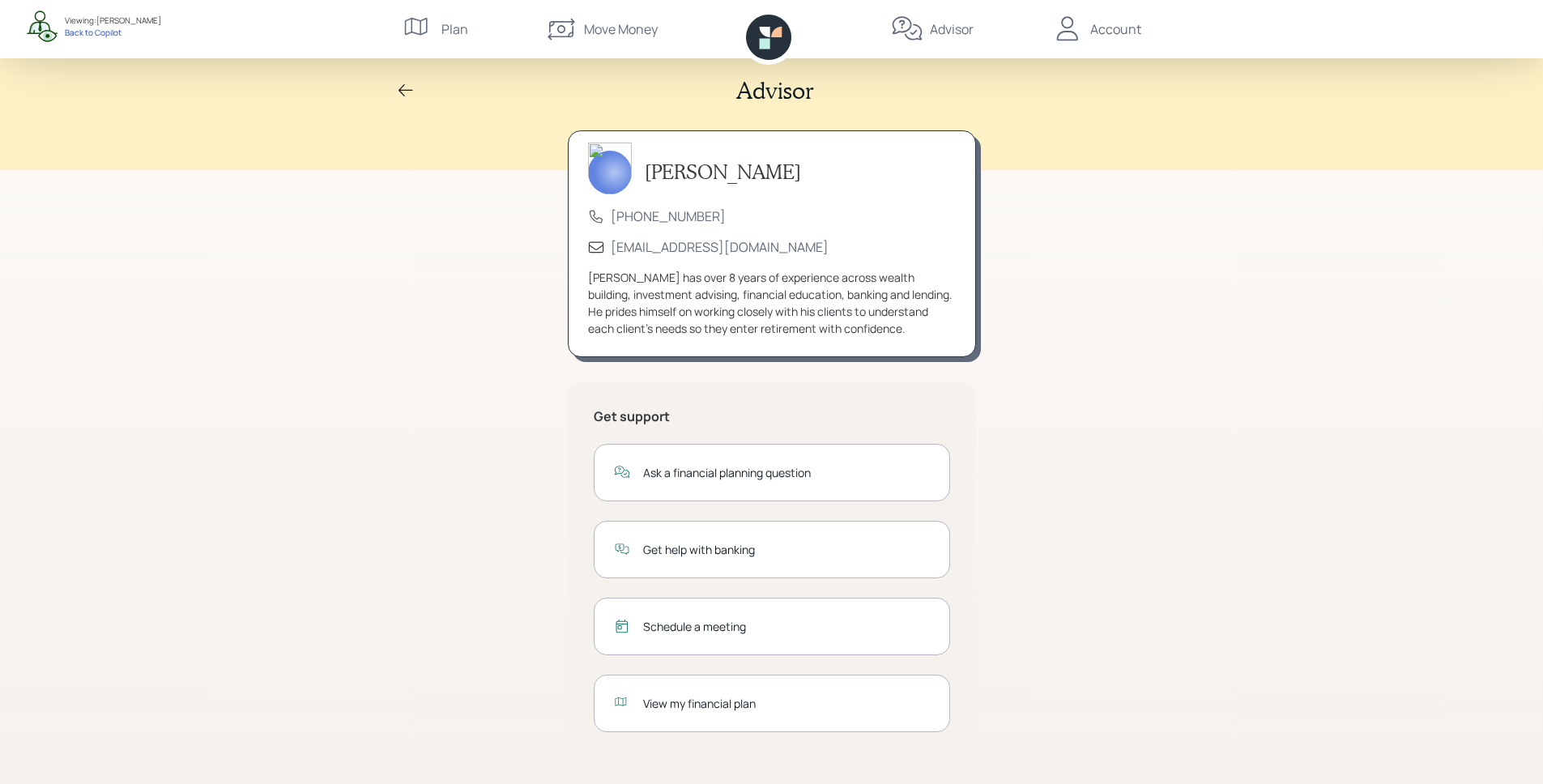
click at [694, 631] on div "Schedule a meeting" at bounding box center [787, 626] width 287 height 17
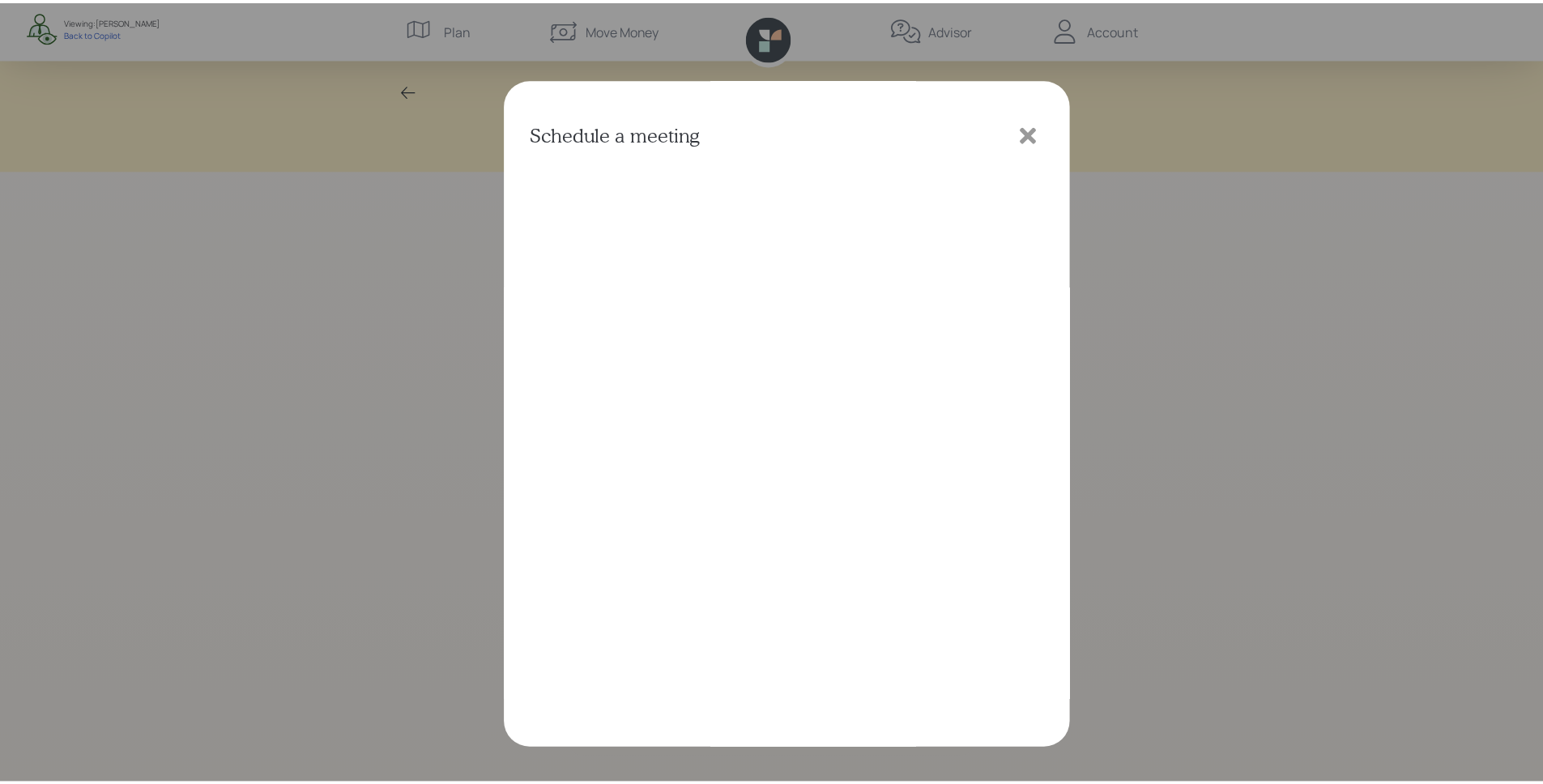
scroll to position [3, 0]
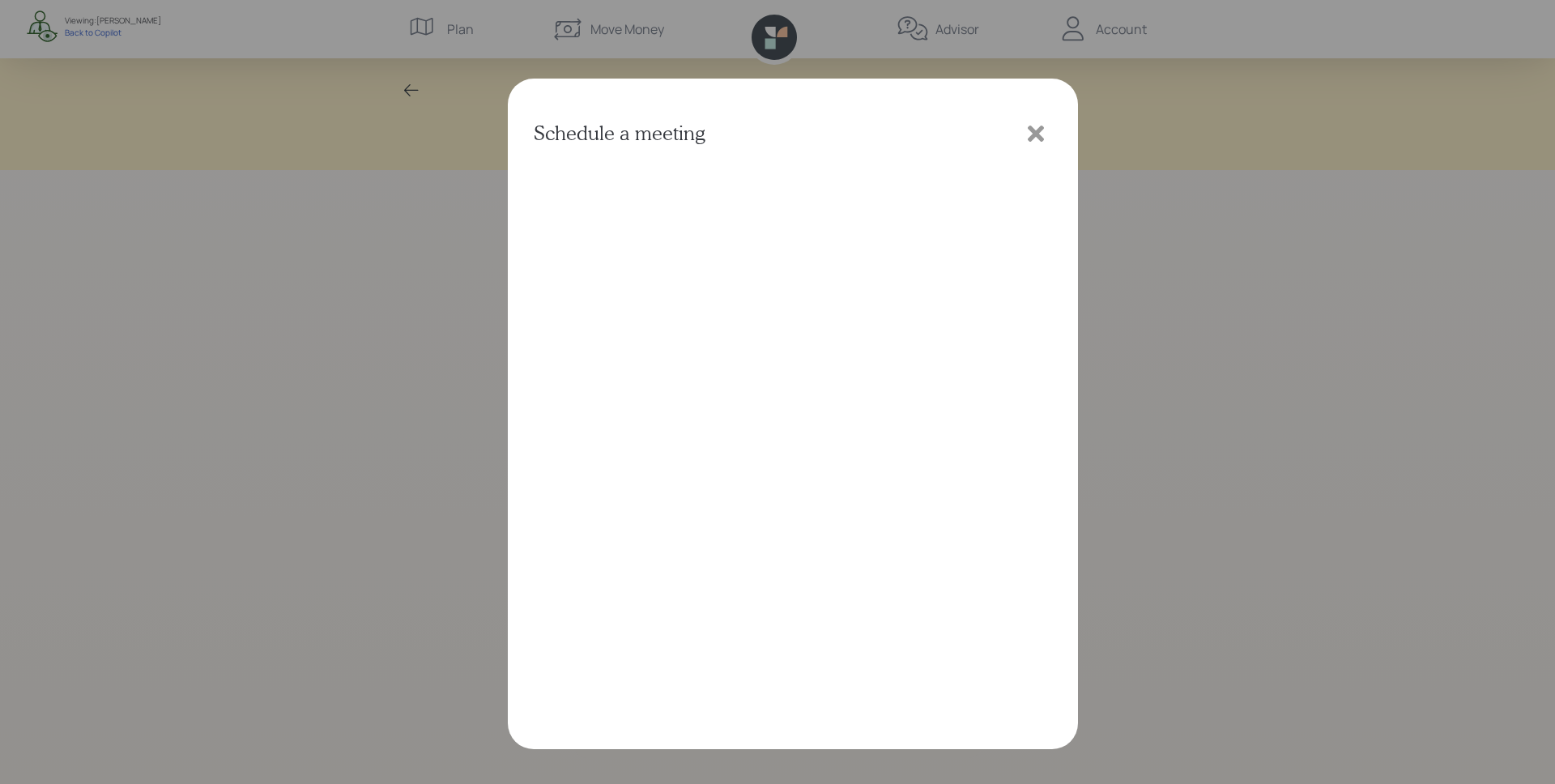
click at [1042, 128] on icon at bounding box center [1036, 134] width 16 height 16
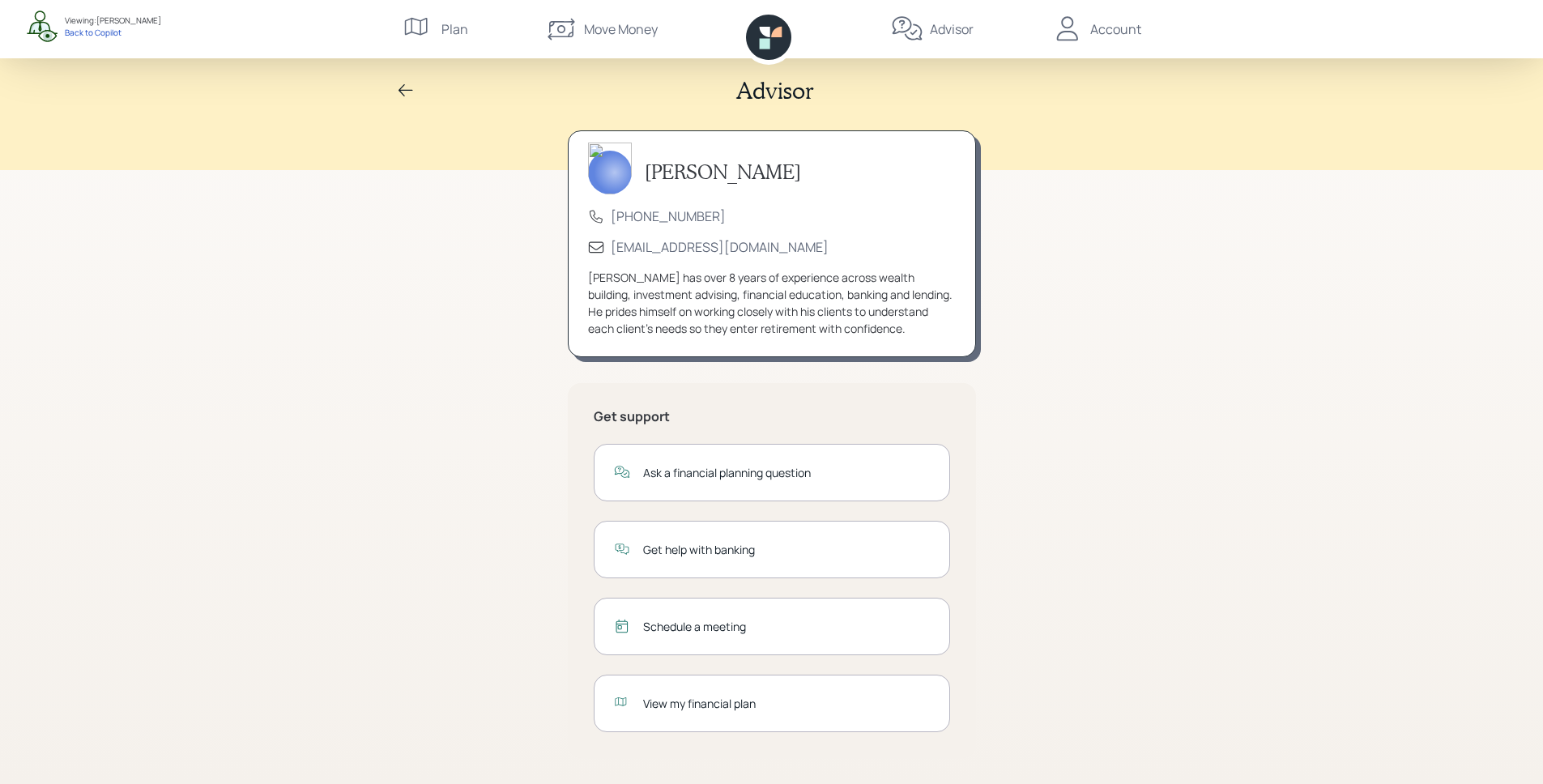
click at [775, 44] on icon at bounding box center [769, 37] width 45 height 45
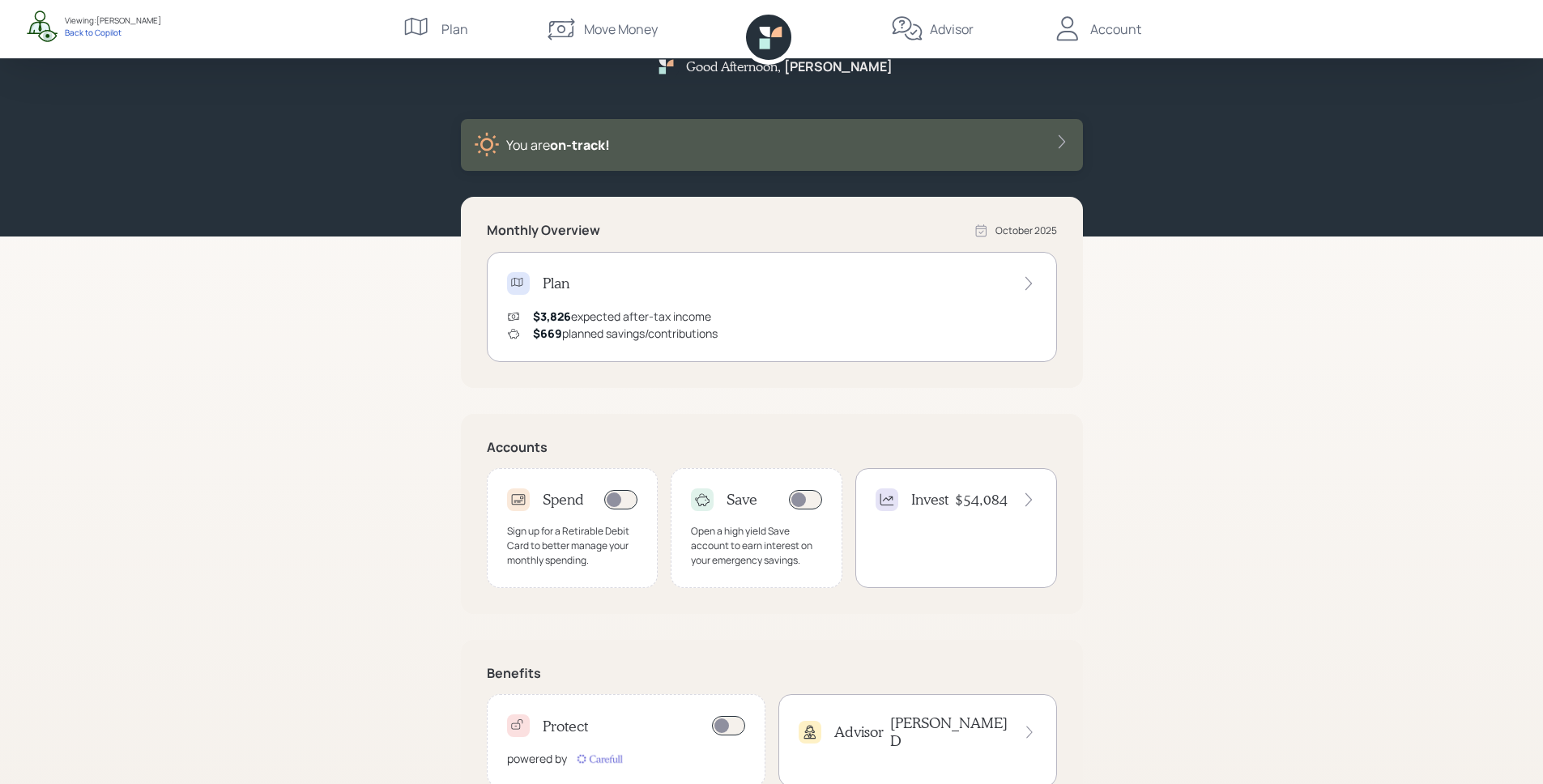
scroll to position [87, 0]
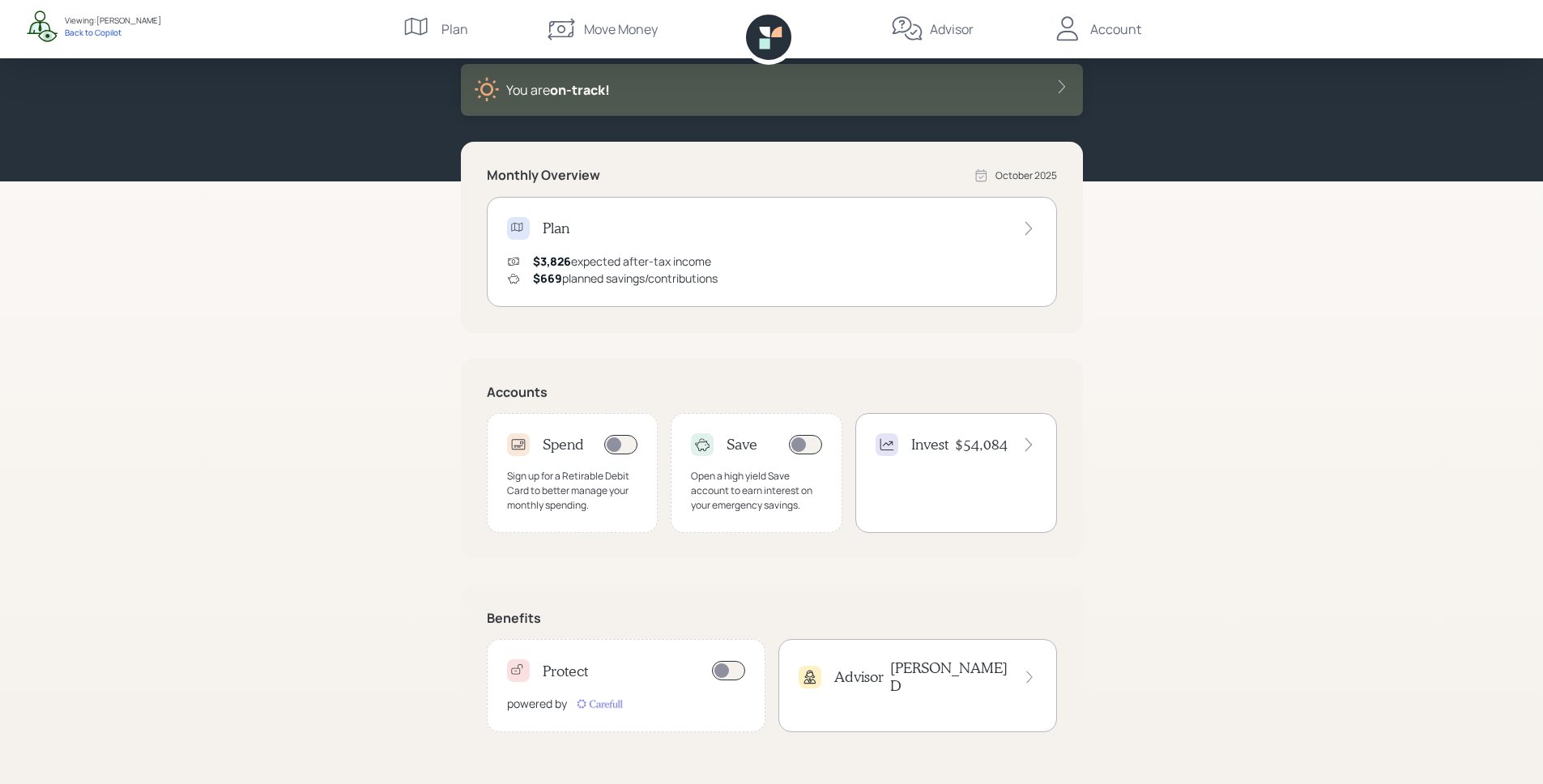
click at [1110, 35] on div "Account" at bounding box center [1116, 29] width 51 height 20
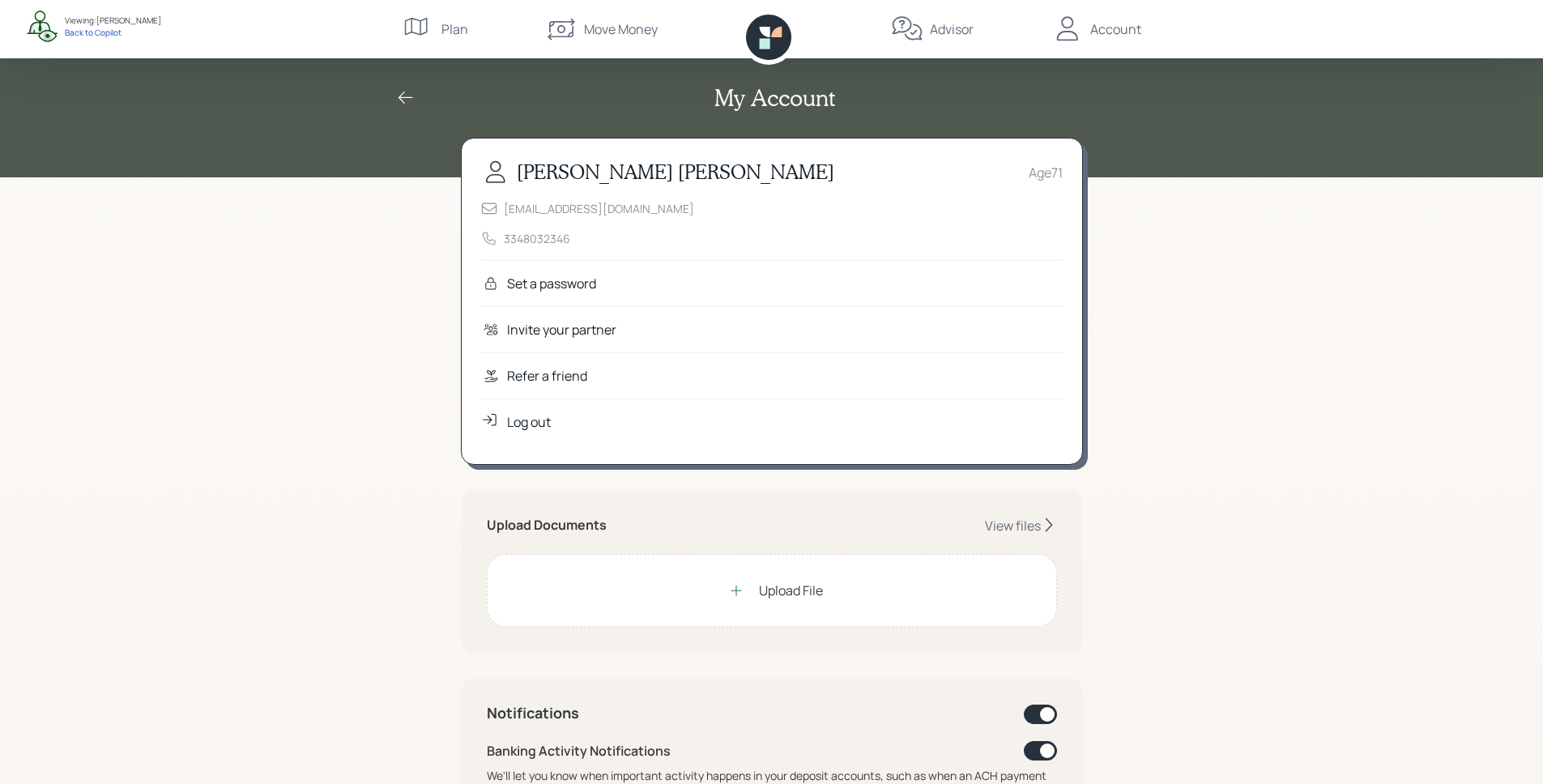
click at [635, 372] on div "Refer a friend" at bounding box center [772, 375] width 581 height 46
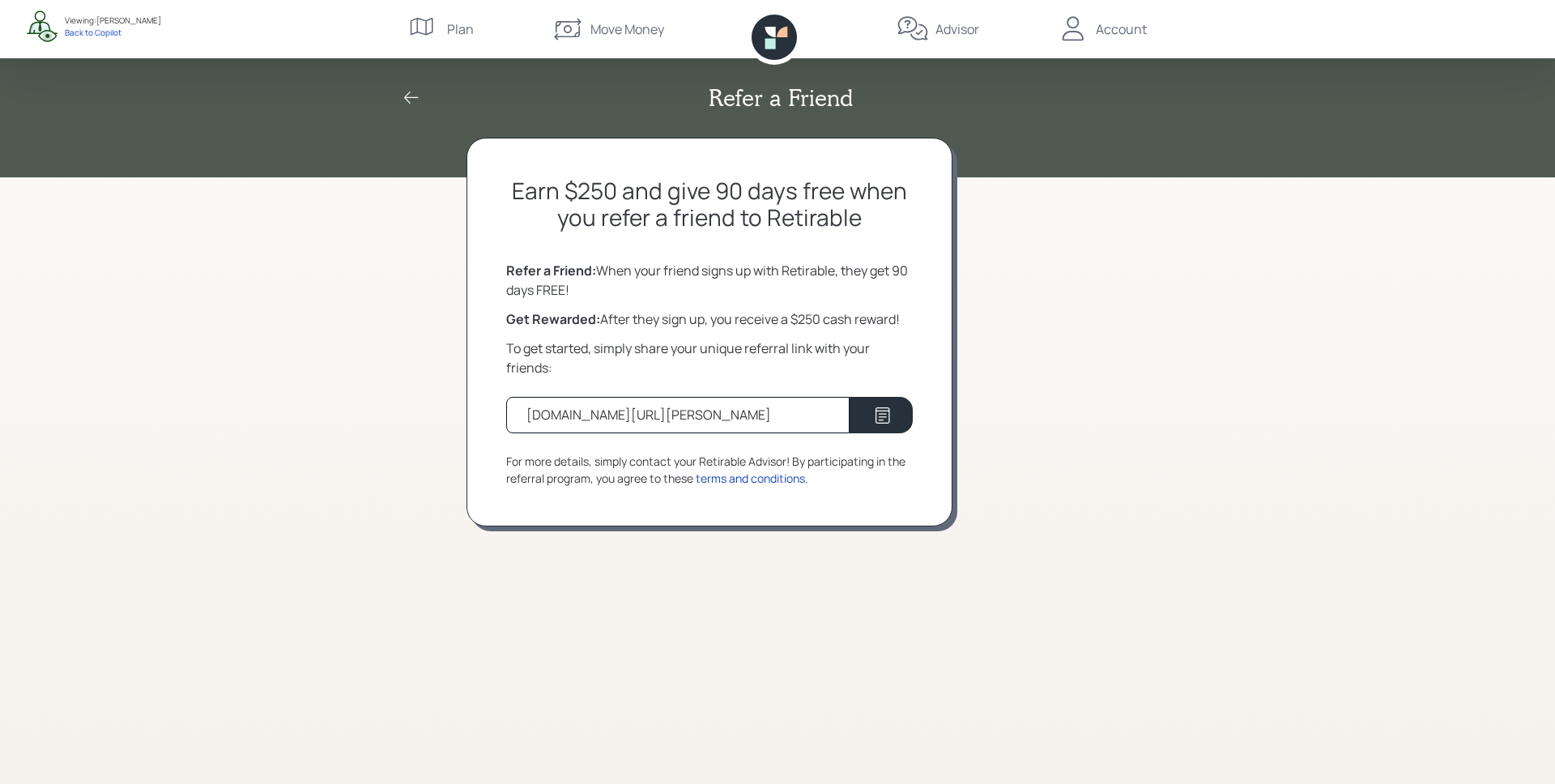
click at [783, 34] on icon at bounding box center [782, 32] width 11 height 11
